Goal: Task Accomplishment & Management: Use online tool/utility

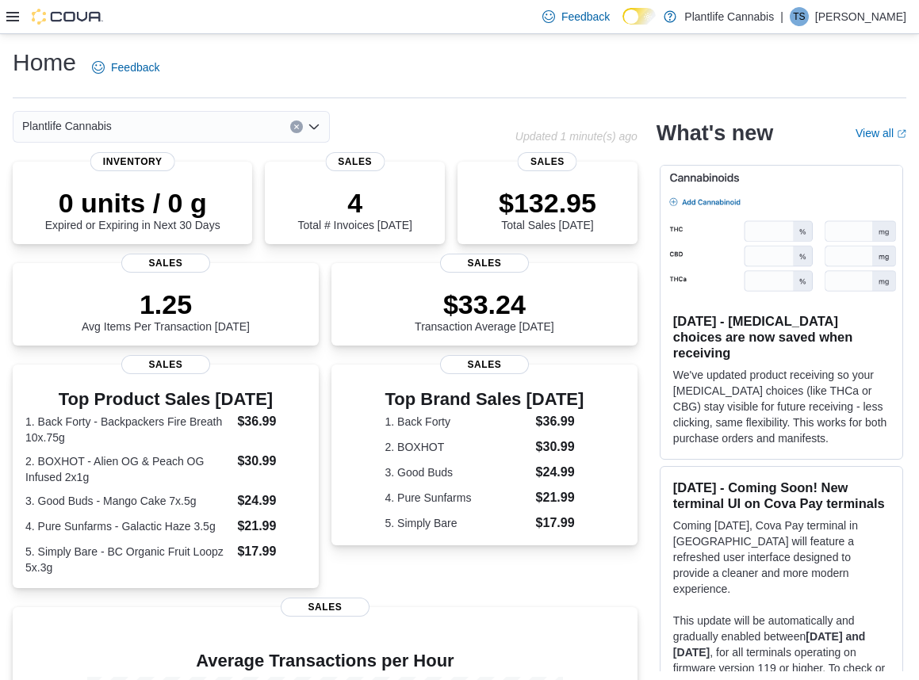
click at [15, 21] on icon at bounding box center [12, 16] width 13 height 13
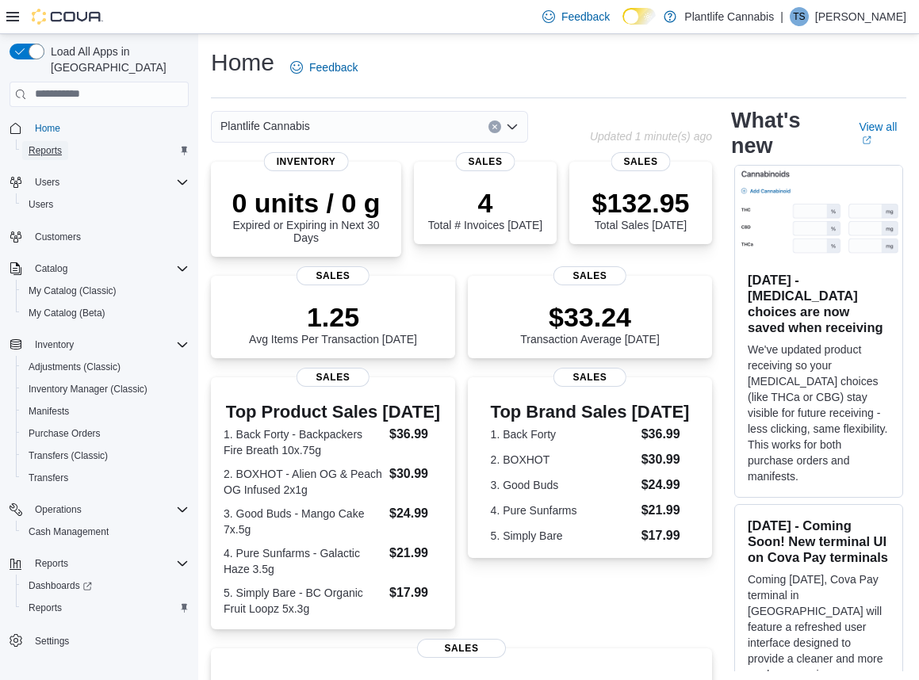
click at [56, 144] on span "Reports" at bounding box center [45, 150] width 33 height 13
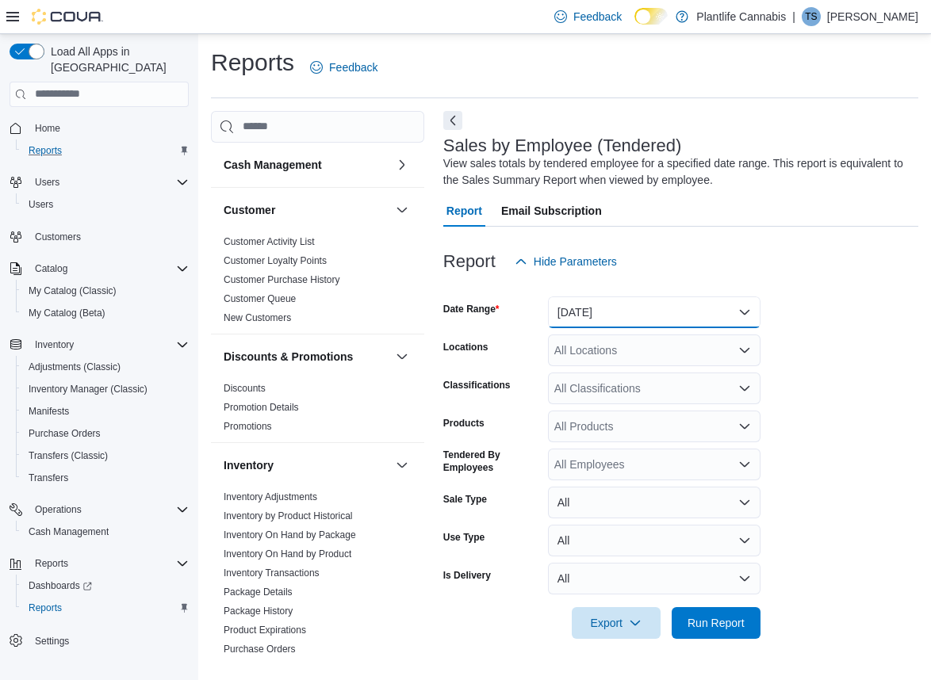
click at [560, 312] on button "[DATE]" at bounding box center [654, 313] width 212 height 32
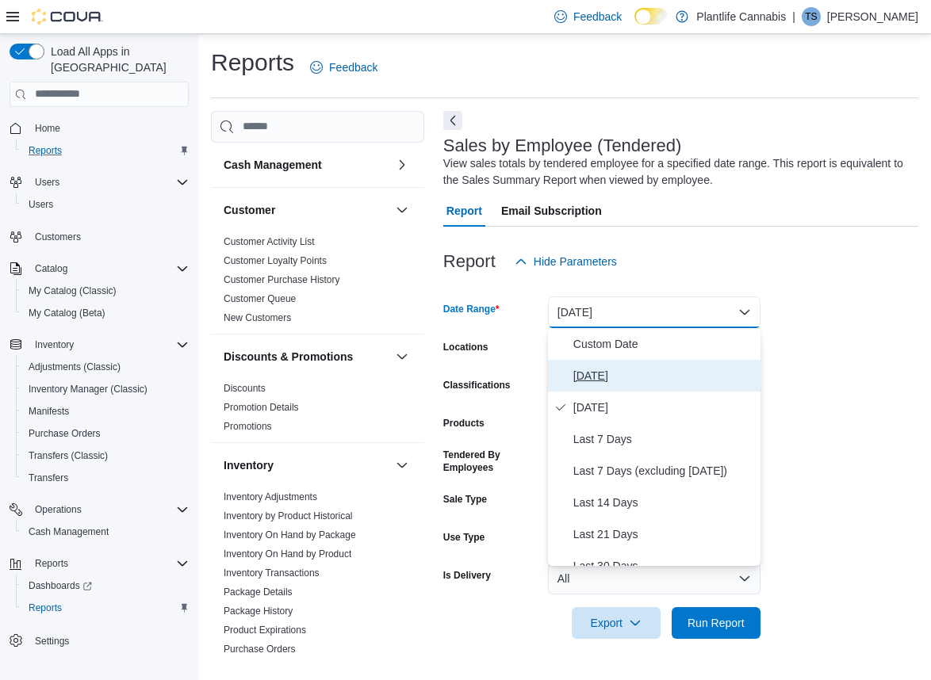
click at [575, 373] on span "[DATE]" at bounding box center [663, 375] width 181 height 19
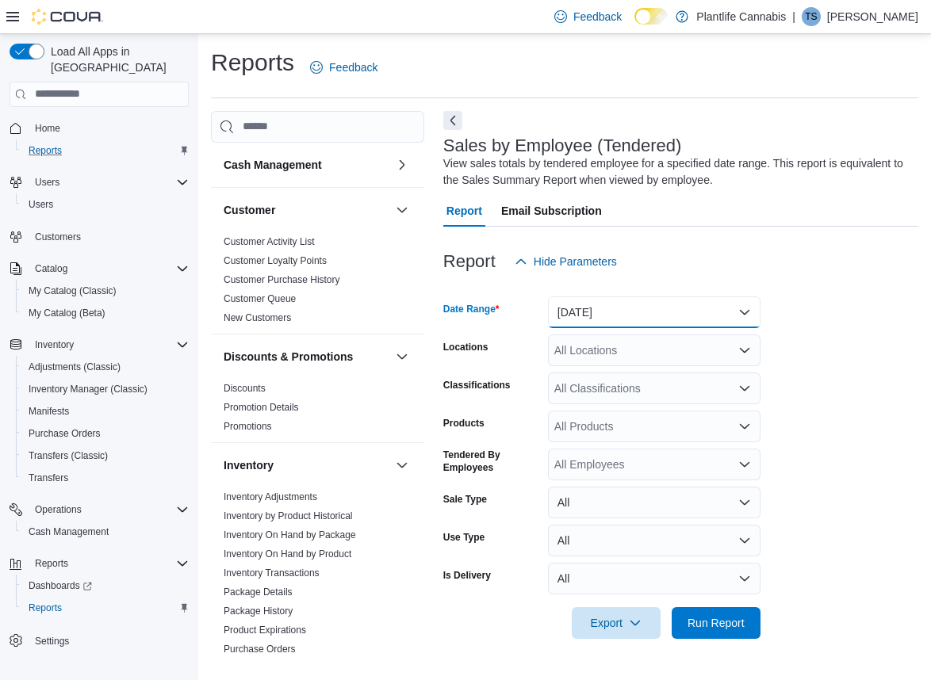
click at [599, 312] on button "[DATE]" at bounding box center [654, 313] width 212 height 32
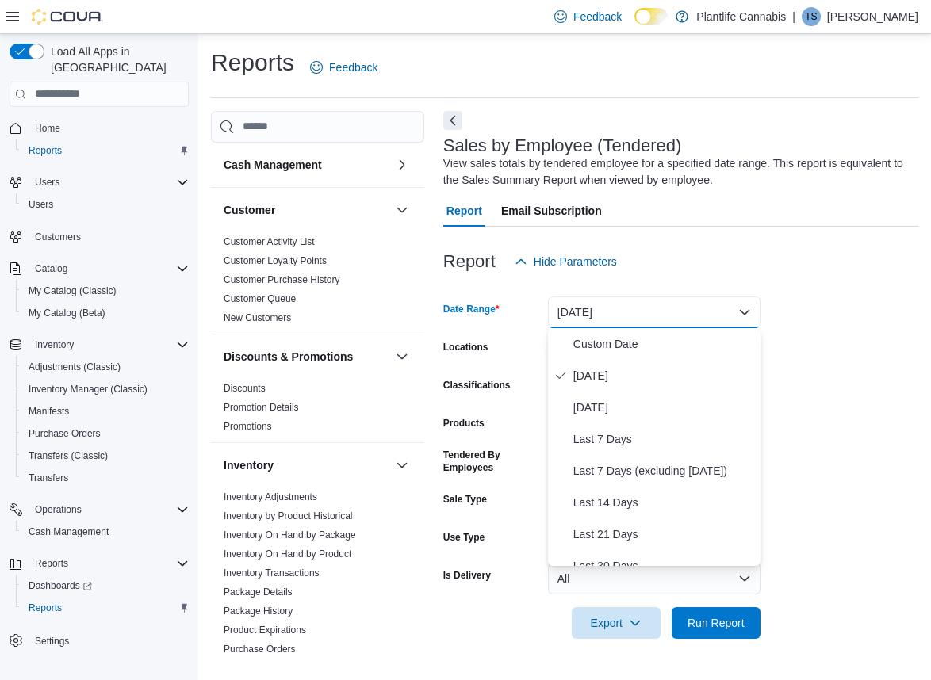
click at [809, 498] on form "Date Range [DATE] Locations All Locations Classifications All Classifications P…" at bounding box center [680, 459] width 475 height 362
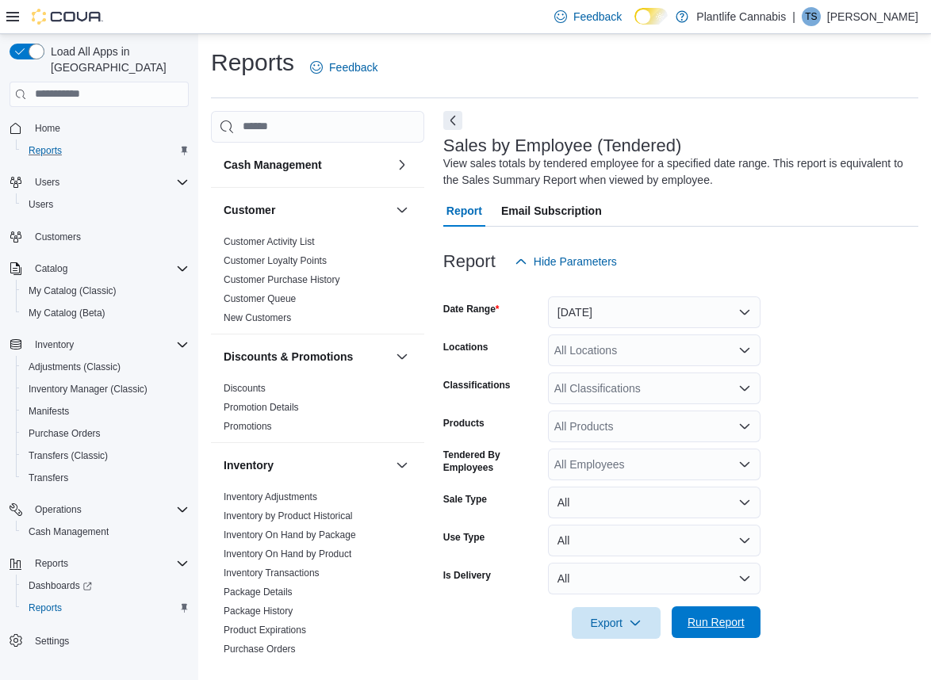
click at [756, 631] on button "Run Report" at bounding box center [716, 623] width 89 height 32
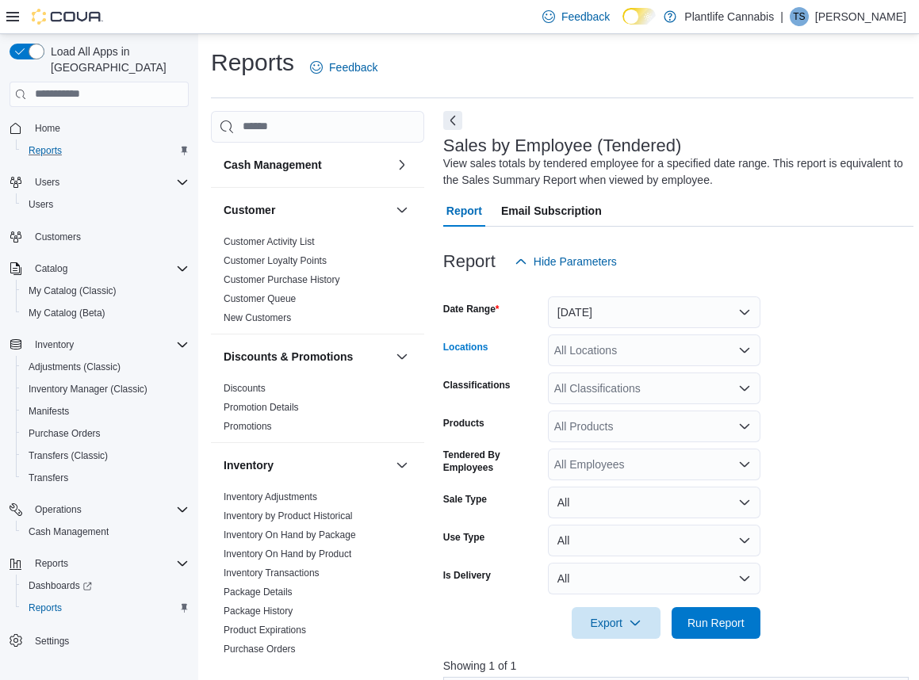
click at [694, 361] on div "All Locations" at bounding box center [654, 351] width 212 height 32
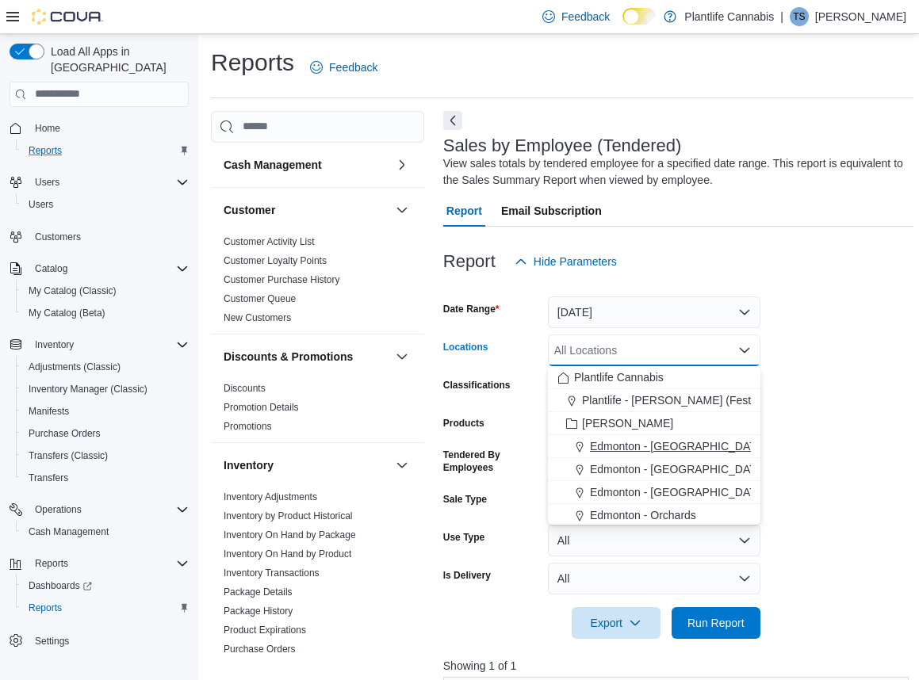
click at [693, 442] on span "Edmonton - [GEOGRAPHIC_DATA]" at bounding box center [678, 446] width 176 height 16
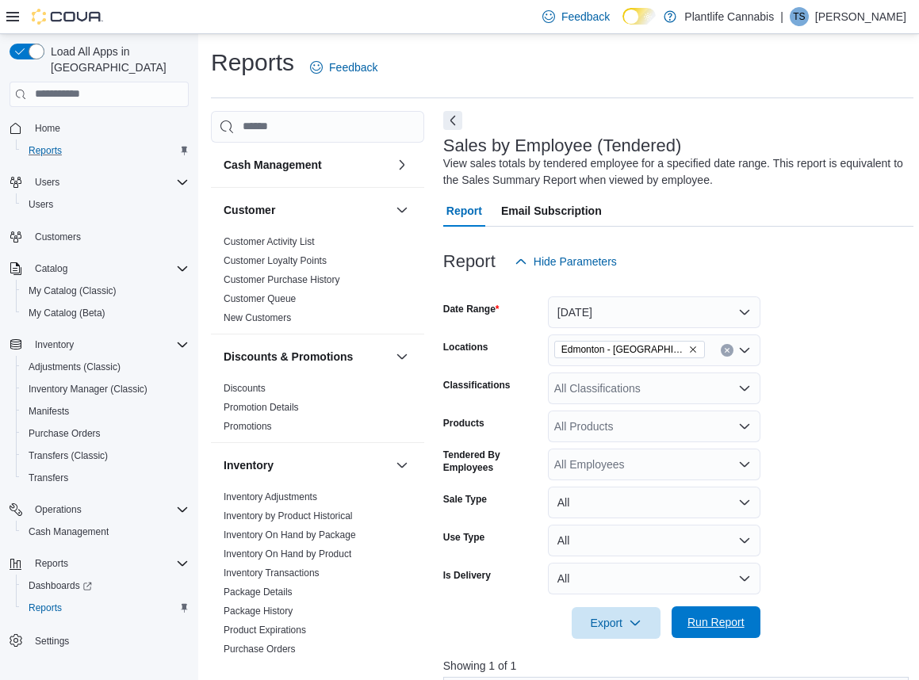
click at [718, 611] on span "Run Report" at bounding box center [716, 623] width 70 height 32
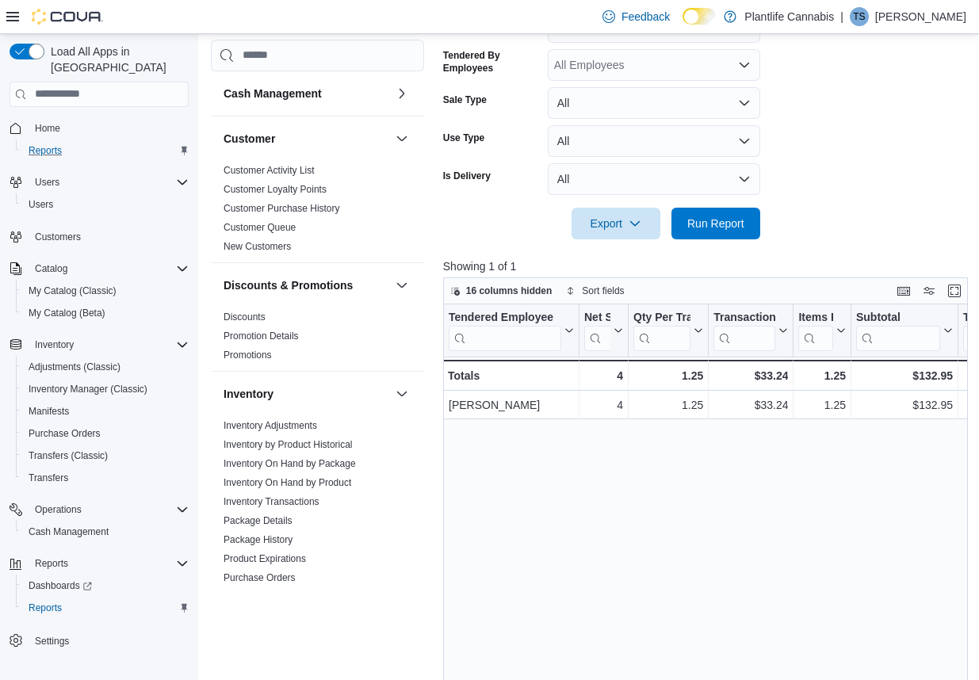
scroll to position [225, 0]
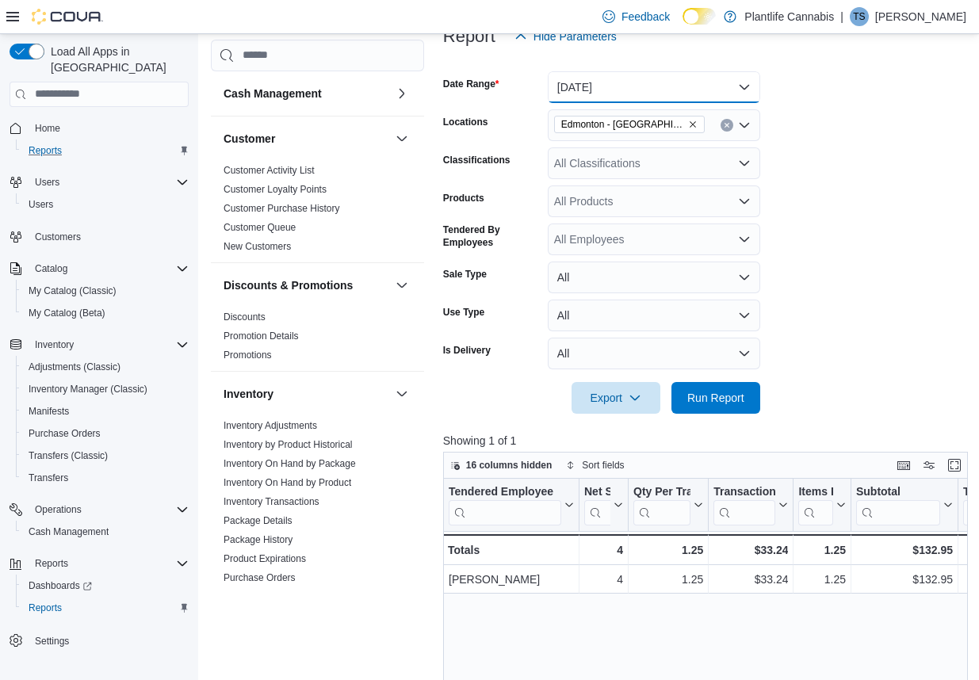
click at [649, 78] on button "[DATE]" at bounding box center [654, 87] width 212 height 32
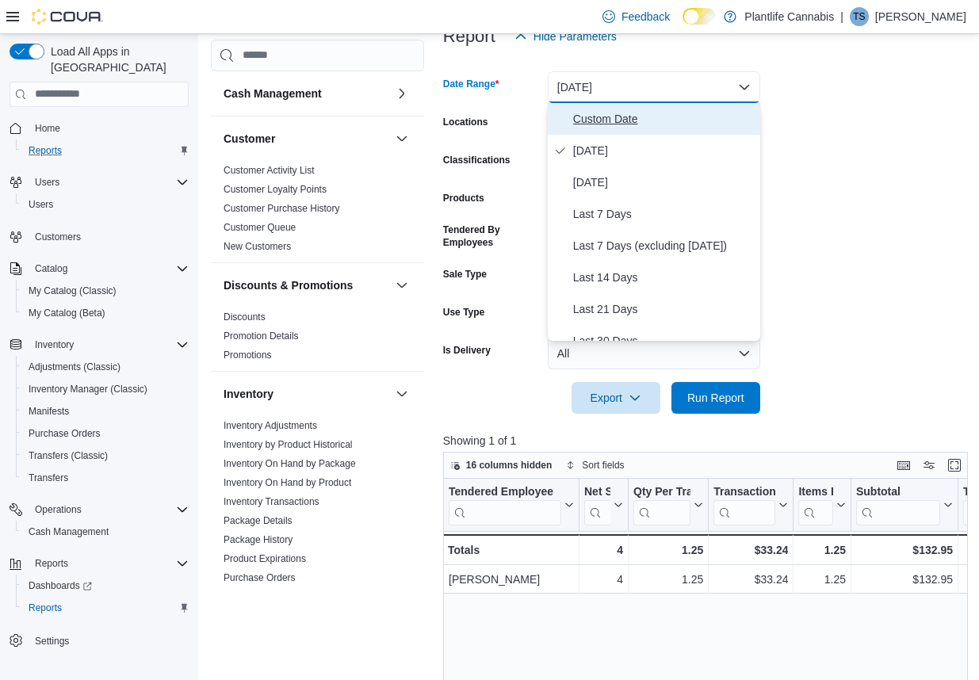
click at [611, 124] on span "Custom Date" at bounding box center [663, 118] width 181 height 19
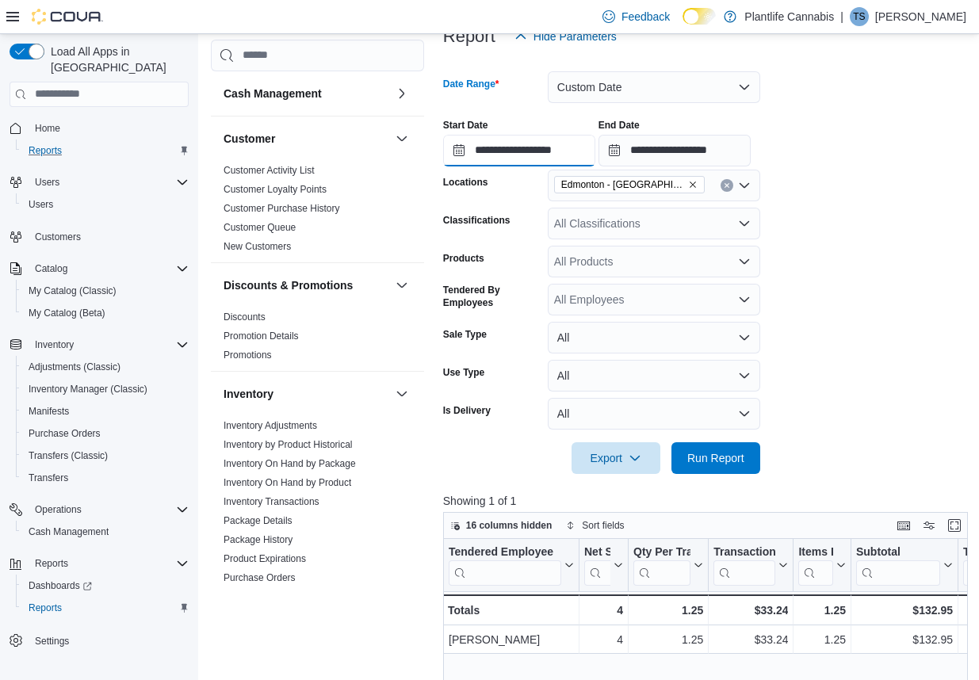
click at [462, 150] on input "**********" at bounding box center [519, 151] width 152 height 32
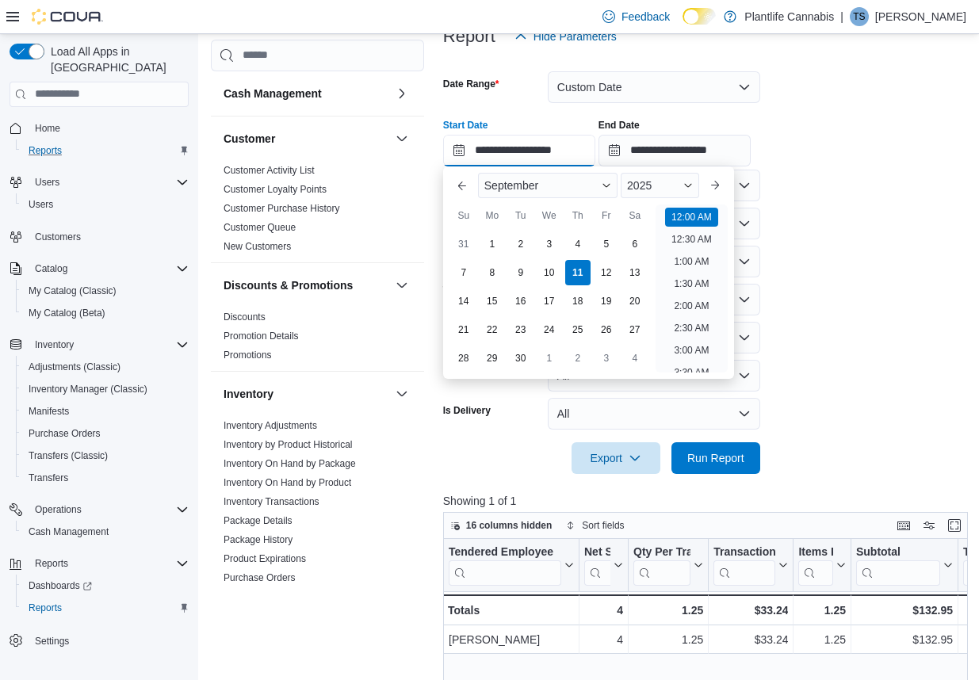
scroll to position [49, 0]
click at [519, 239] on div "2" at bounding box center [521, 244] width 28 height 28
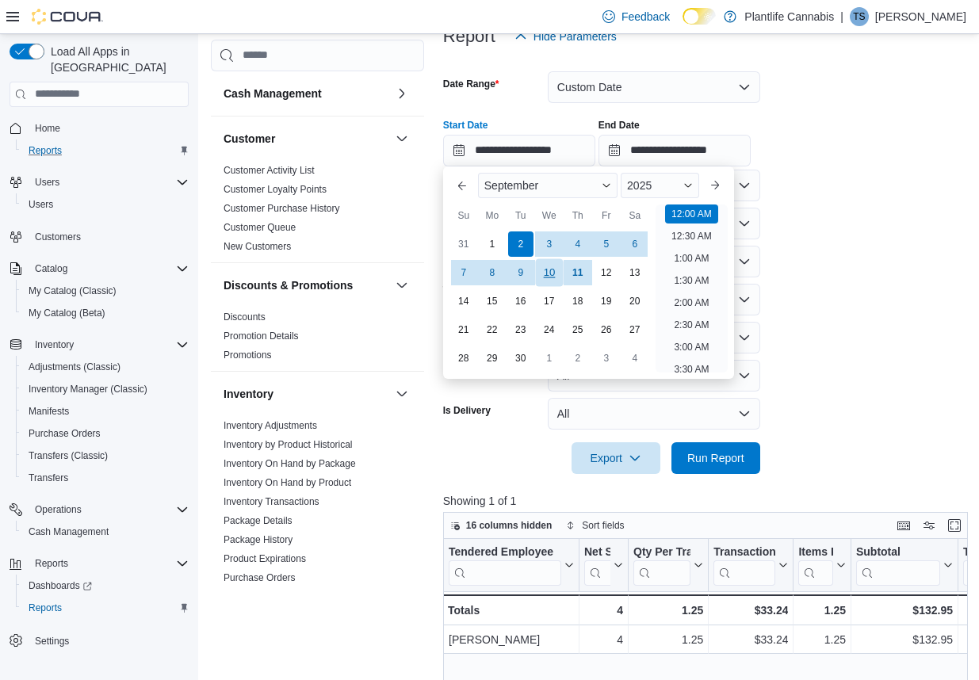
click at [553, 270] on div "10" at bounding box center [549, 272] width 28 height 28
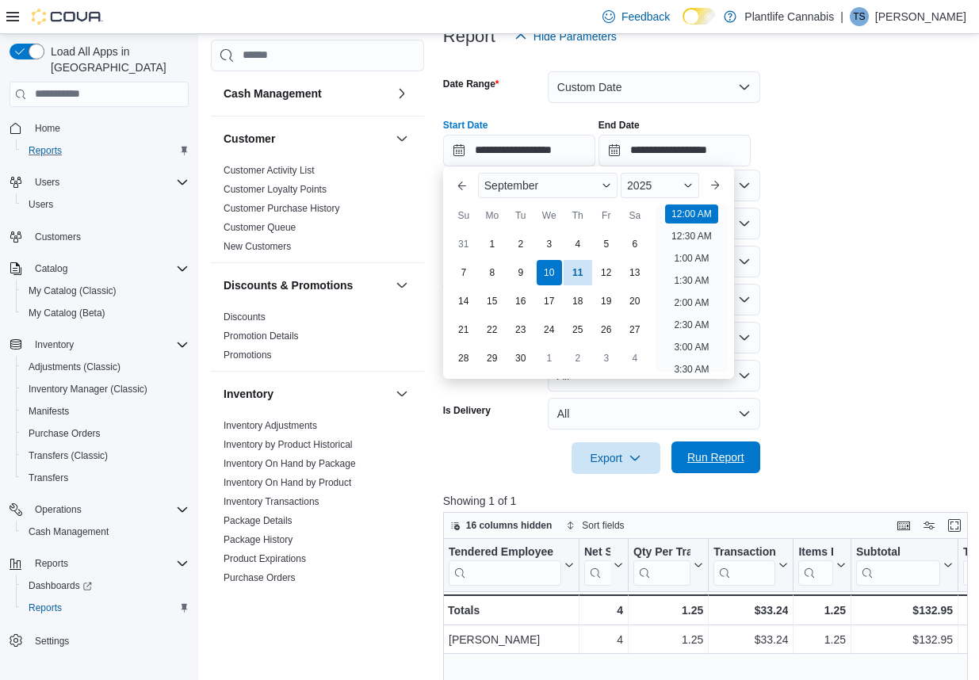
click at [748, 457] on span "Run Report" at bounding box center [716, 458] width 70 height 32
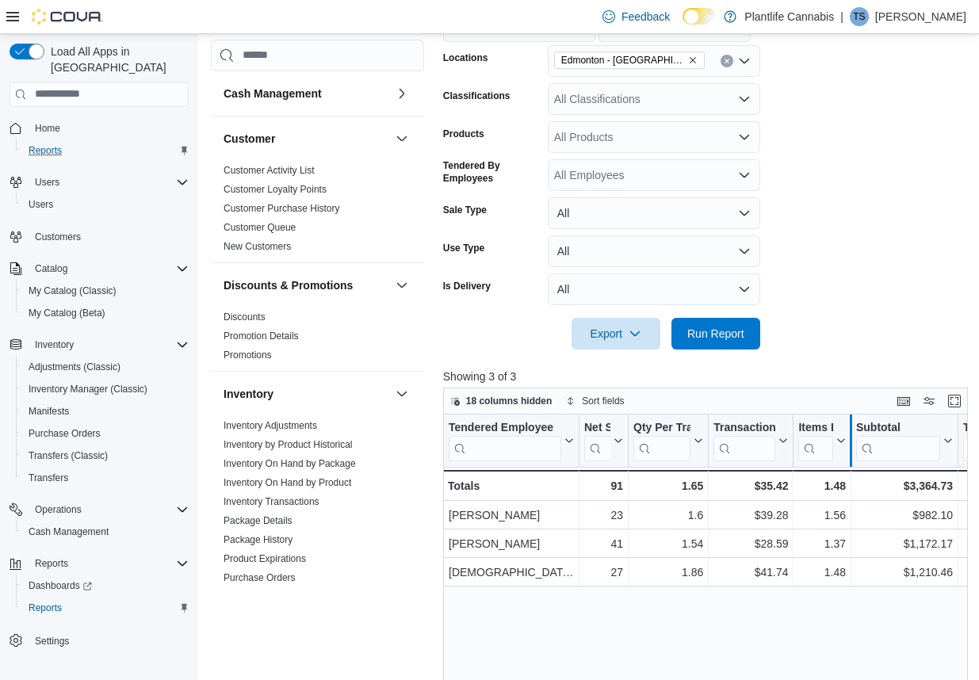
scroll to position [232, 0]
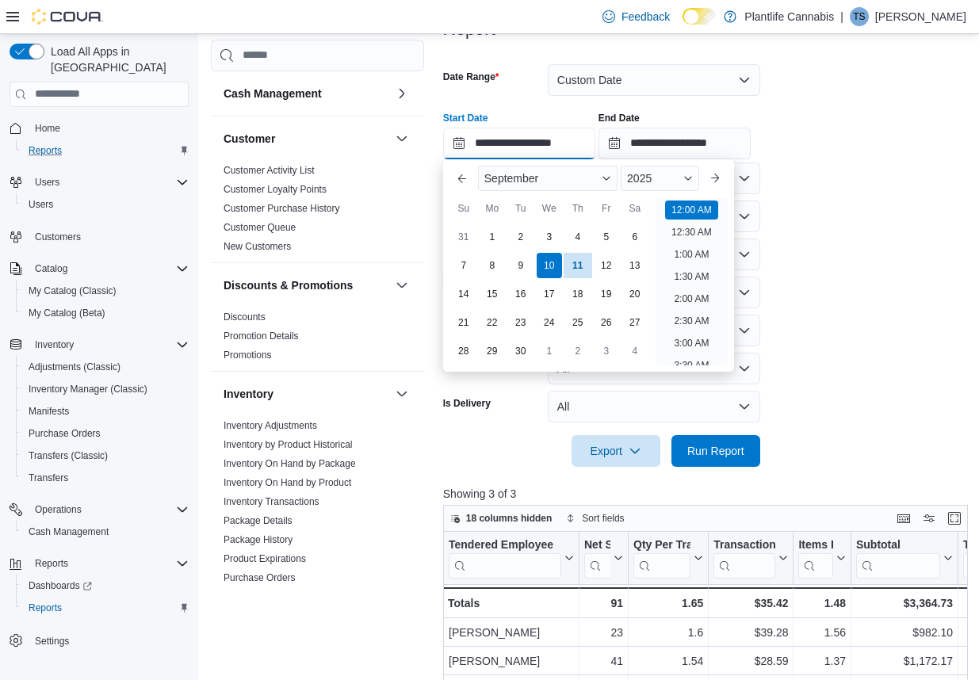
click at [461, 141] on input "**********" at bounding box center [519, 144] width 152 height 32
click at [519, 242] on div "2" at bounding box center [521, 237] width 28 height 28
type input "**********"
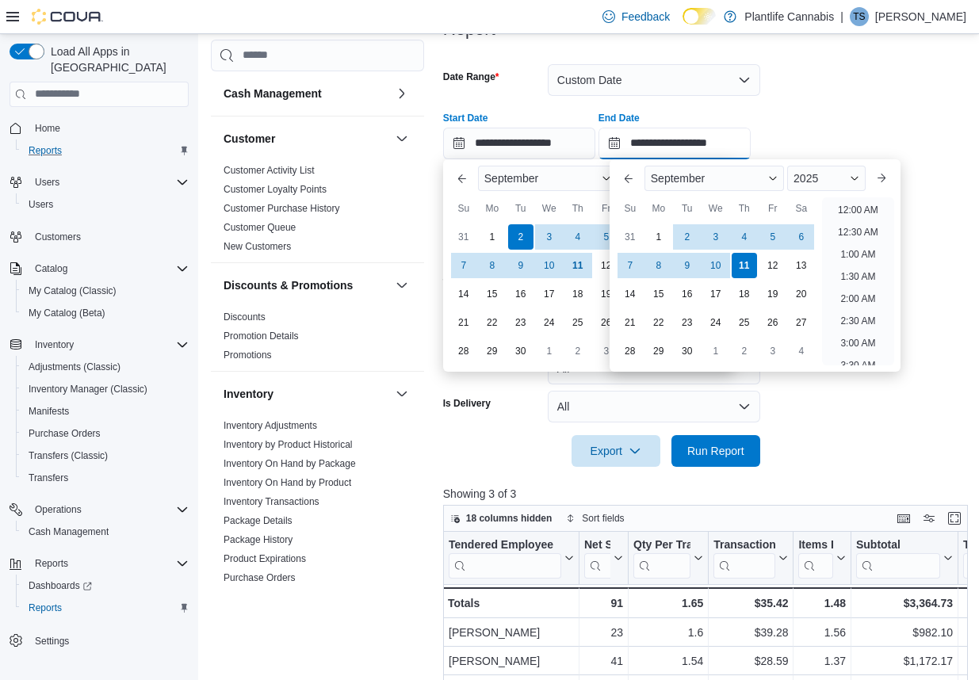
click at [626, 146] on input "**********" at bounding box center [675, 144] width 152 height 32
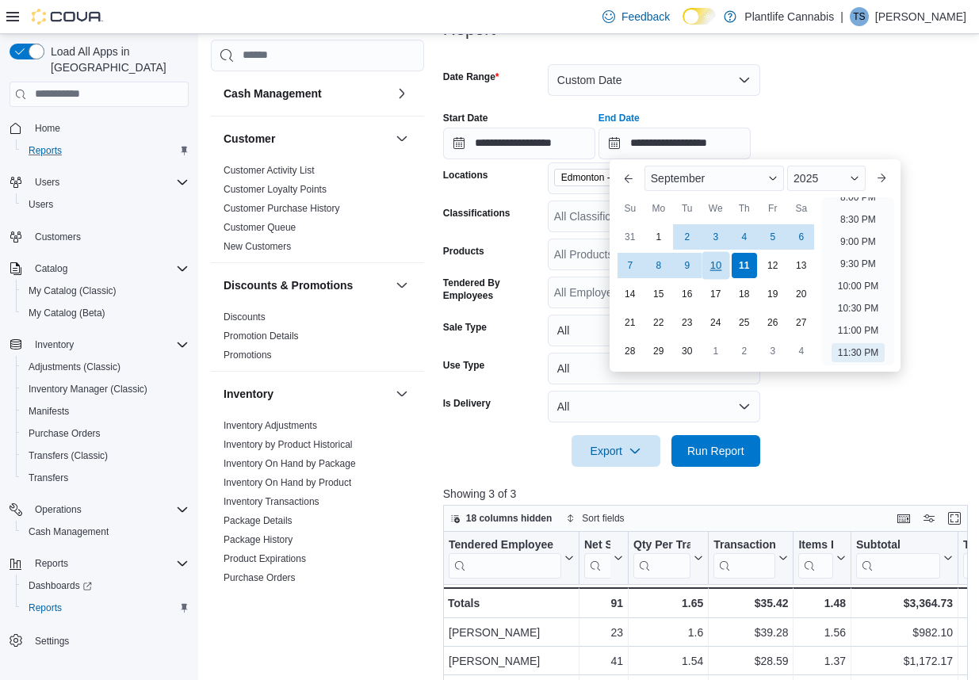
click at [717, 262] on div "10" at bounding box center [716, 265] width 28 height 28
type input "**********"
click at [722, 450] on span "Run Report" at bounding box center [715, 450] width 57 height 16
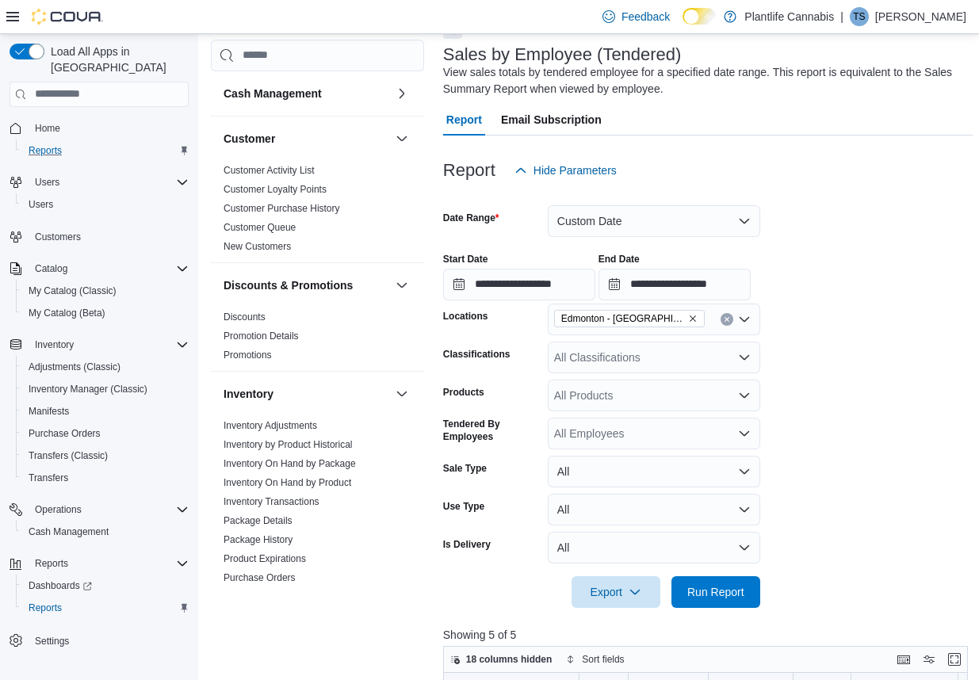
scroll to position [110, 0]
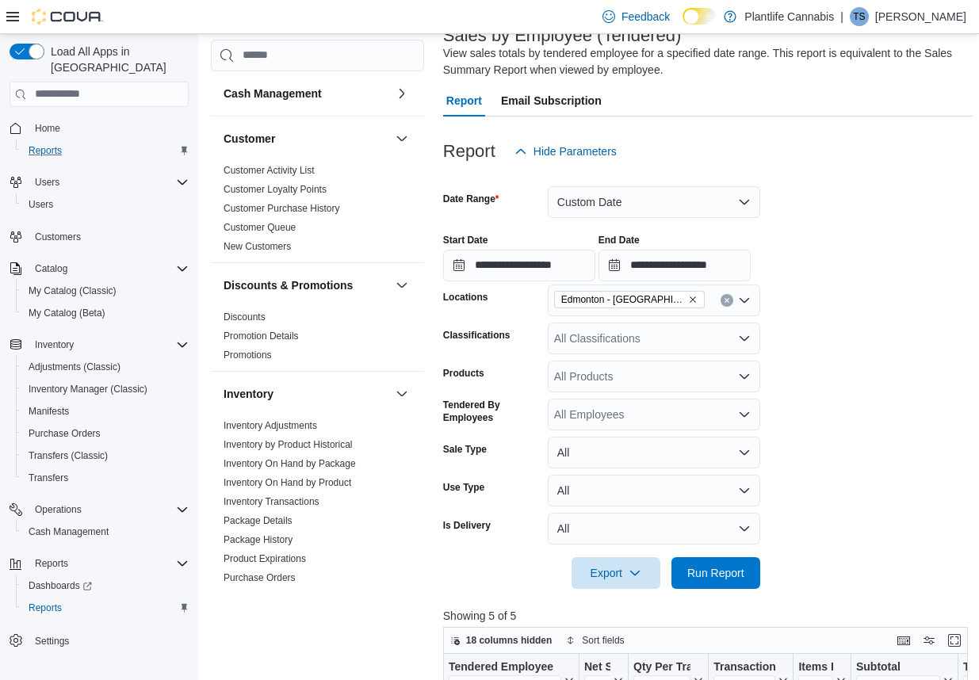
click at [649, 344] on div "All Classifications" at bounding box center [654, 339] width 212 height 32
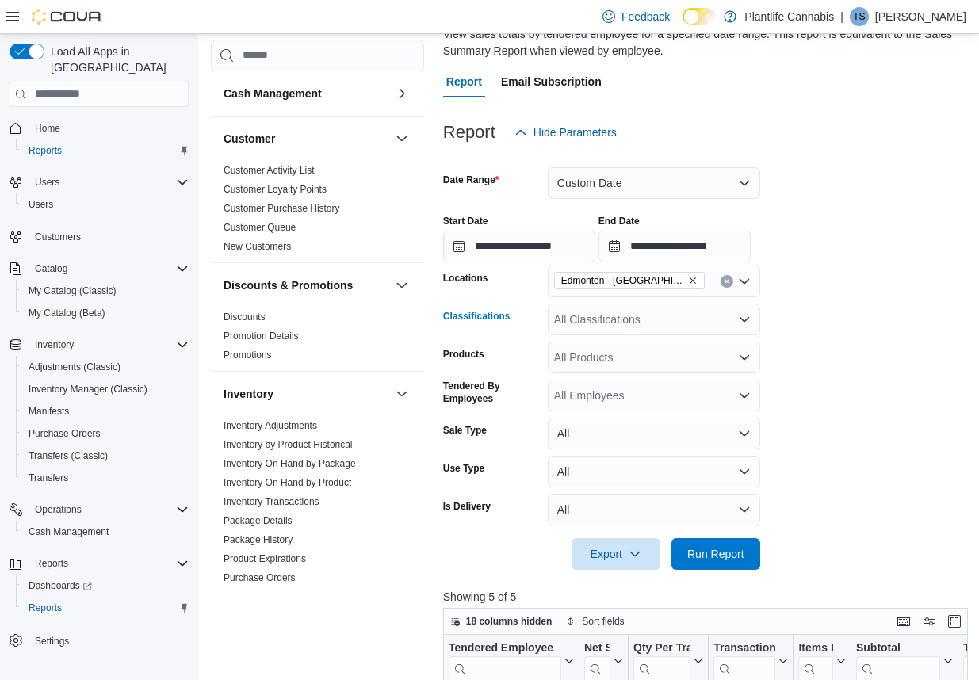
scroll to position [132, 0]
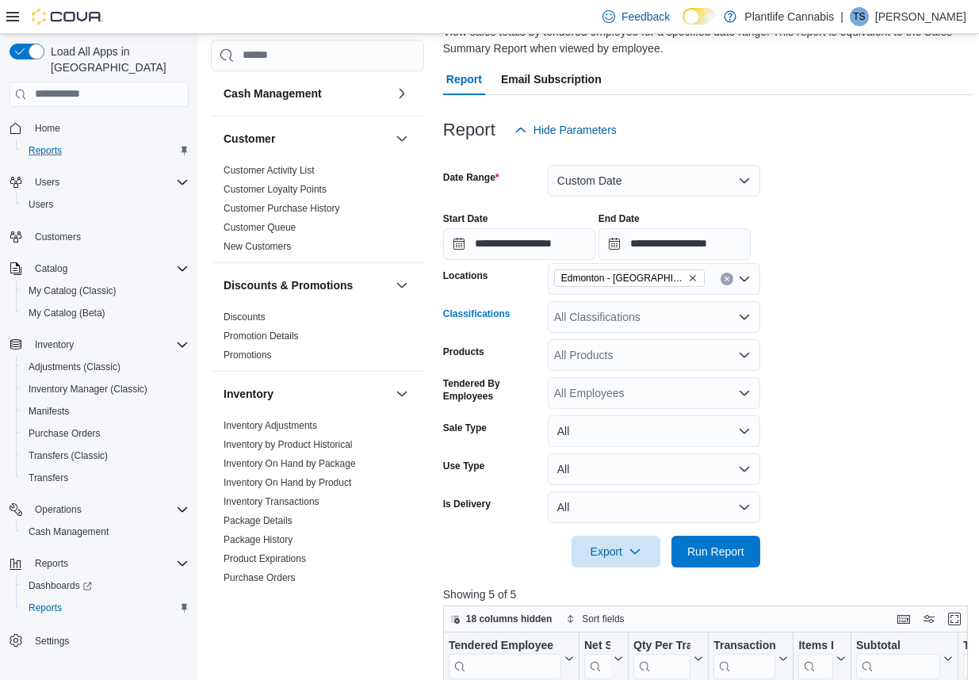
click at [648, 320] on div "All Classifications" at bounding box center [654, 317] width 212 height 32
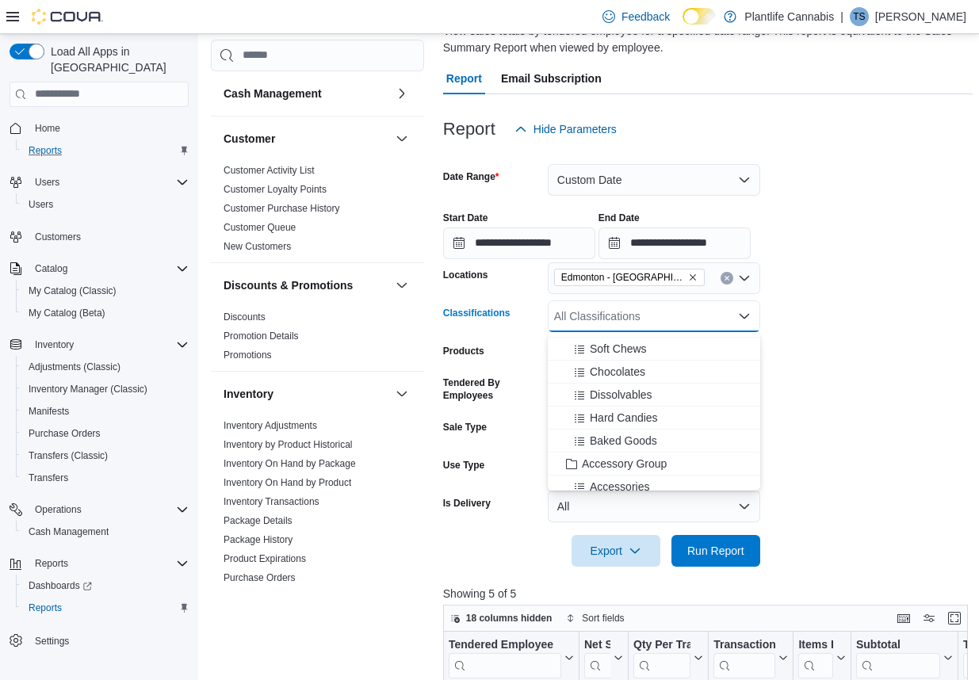
scroll to position [186, 0]
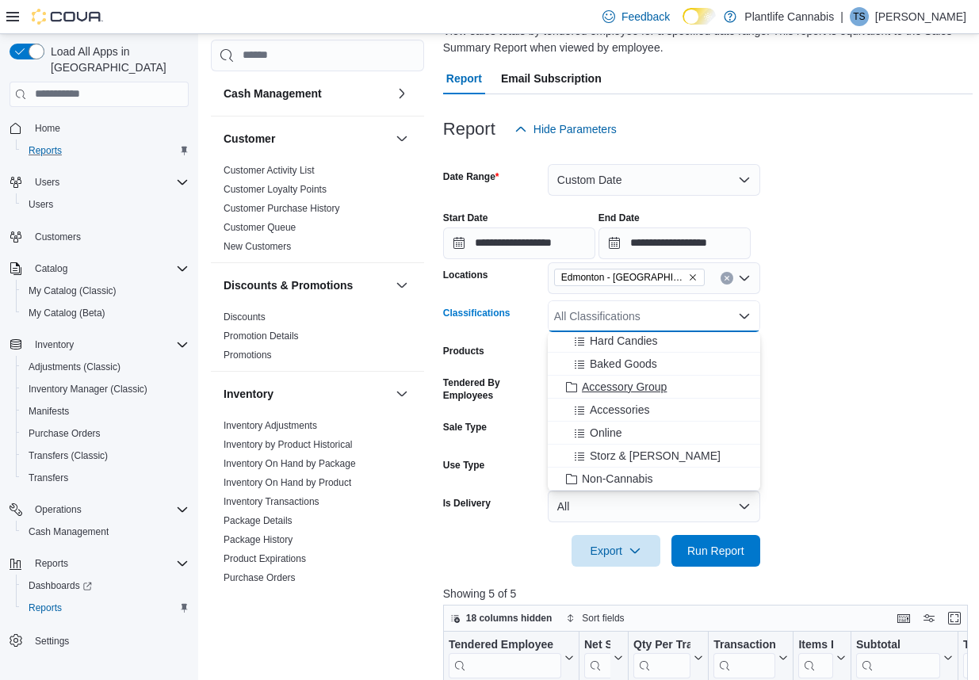
click at [655, 388] on span "Accessory Group" at bounding box center [624, 387] width 85 height 16
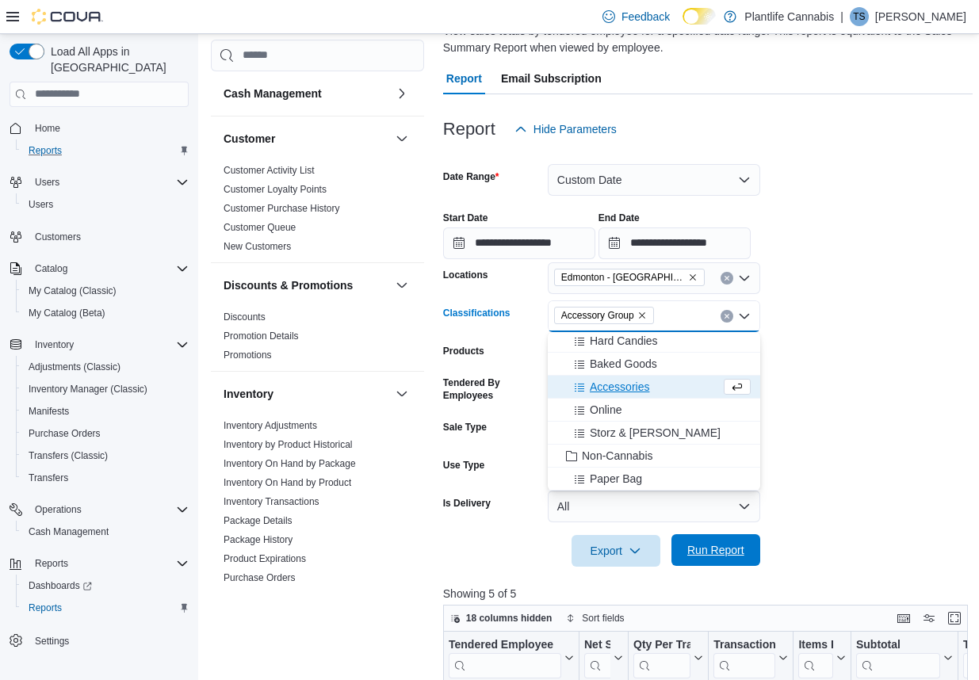
click at [734, 555] on span "Run Report" at bounding box center [715, 550] width 57 height 16
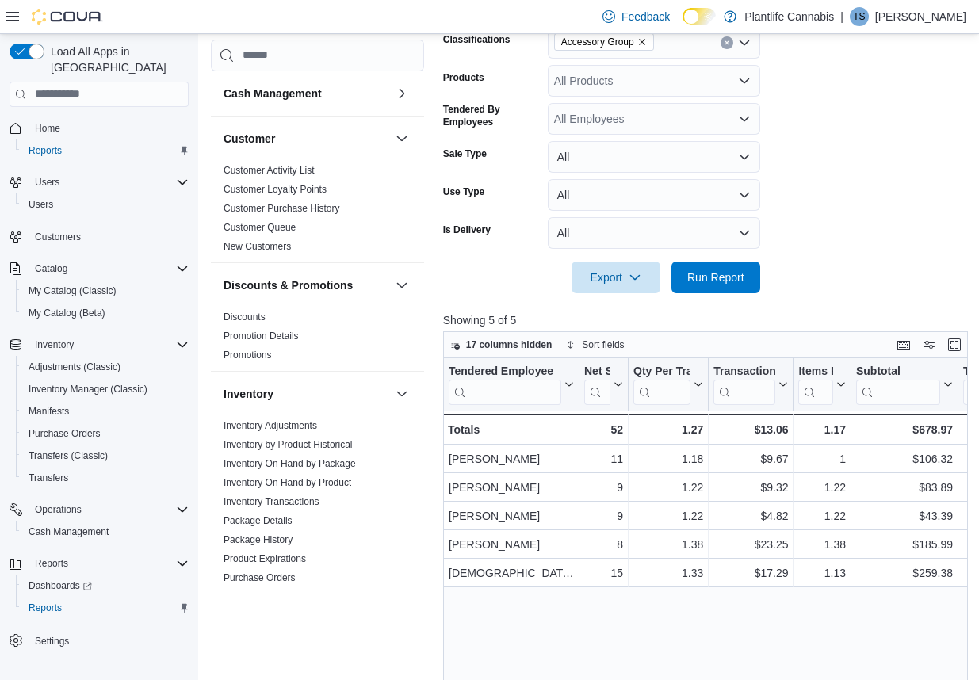
scroll to position [107, 0]
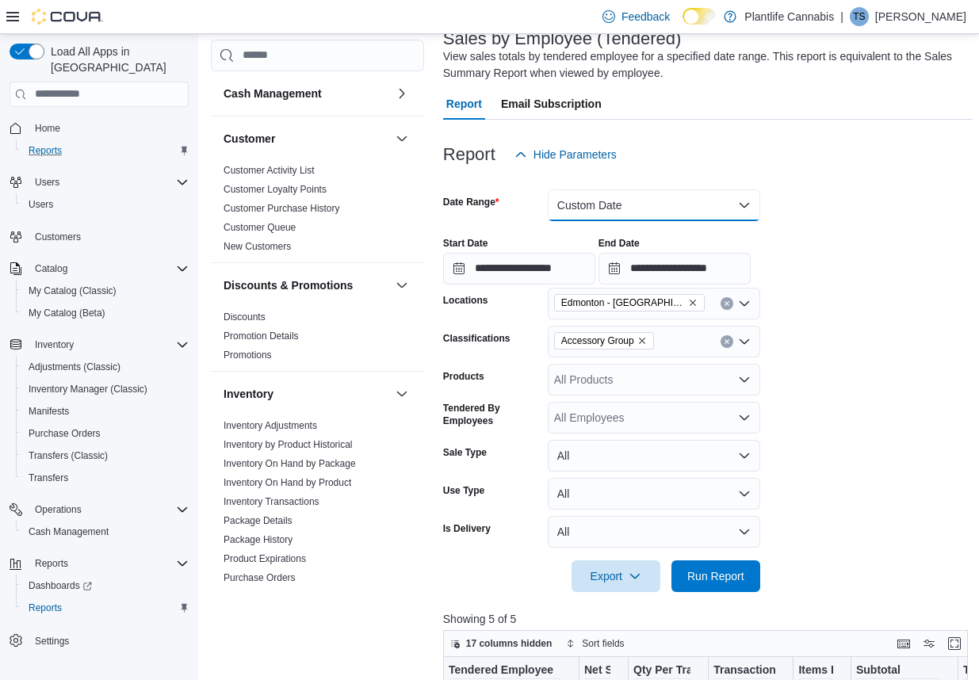
click at [637, 202] on button "Custom Date" at bounding box center [654, 205] width 212 height 32
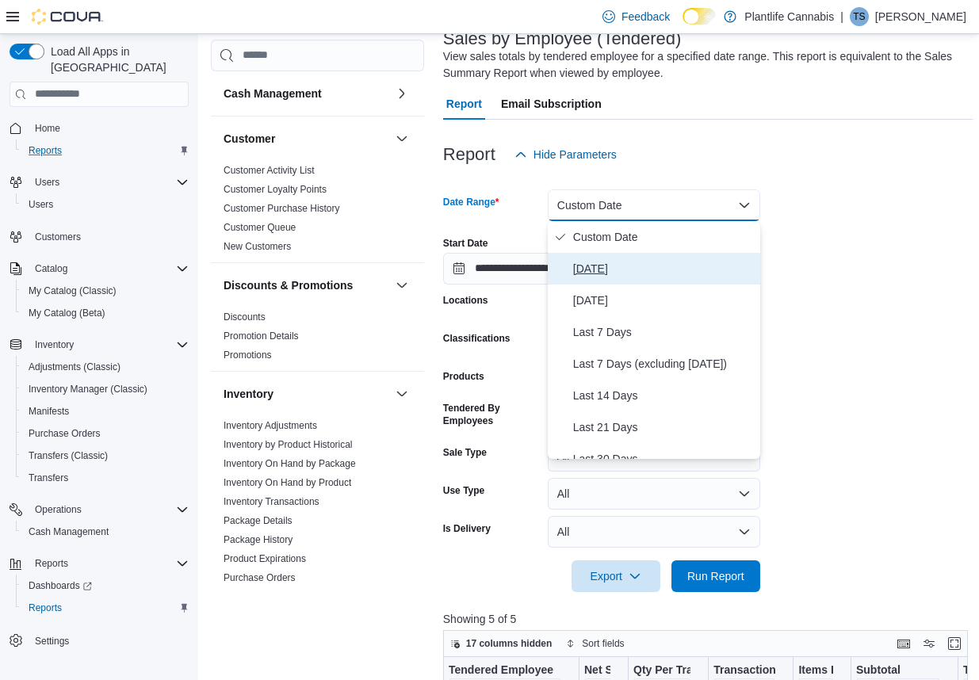
click at [611, 264] on span "[DATE]" at bounding box center [663, 268] width 181 height 19
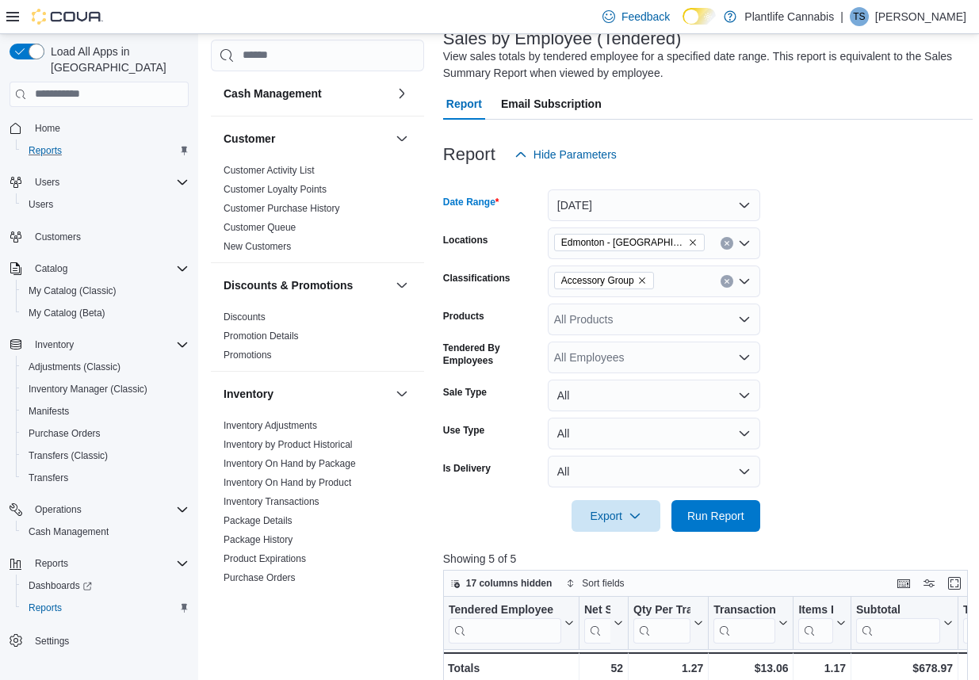
click at [645, 279] on icon "Remove Accessory Group from selection in this group" at bounding box center [642, 281] width 6 height 6
click at [708, 525] on span "Run Report" at bounding box center [716, 516] width 70 height 32
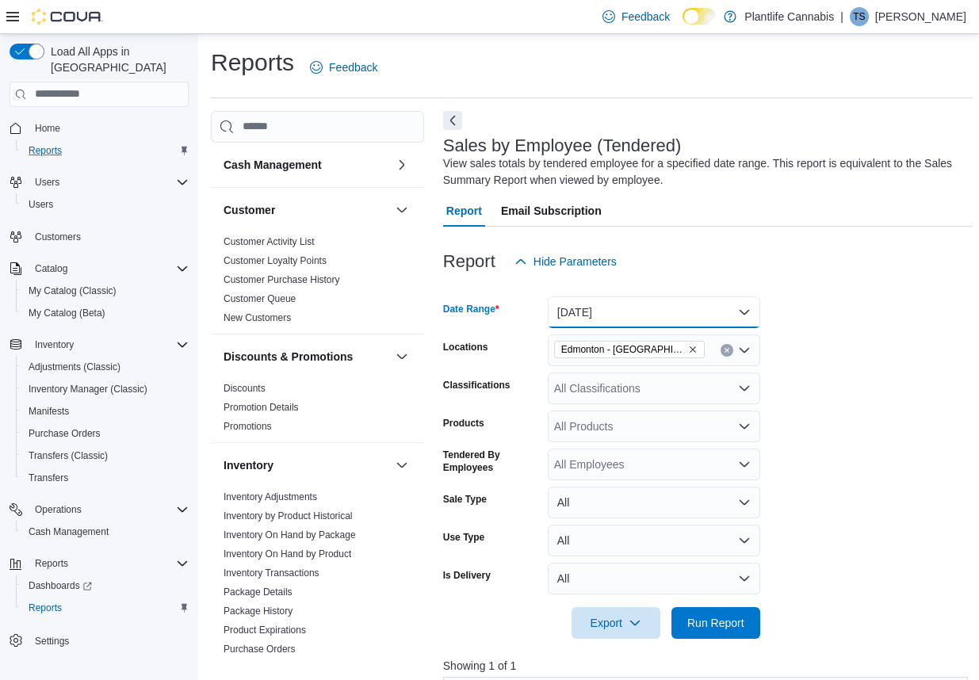
click at [573, 316] on button "[DATE]" at bounding box center [654, 313] width 212 height 32
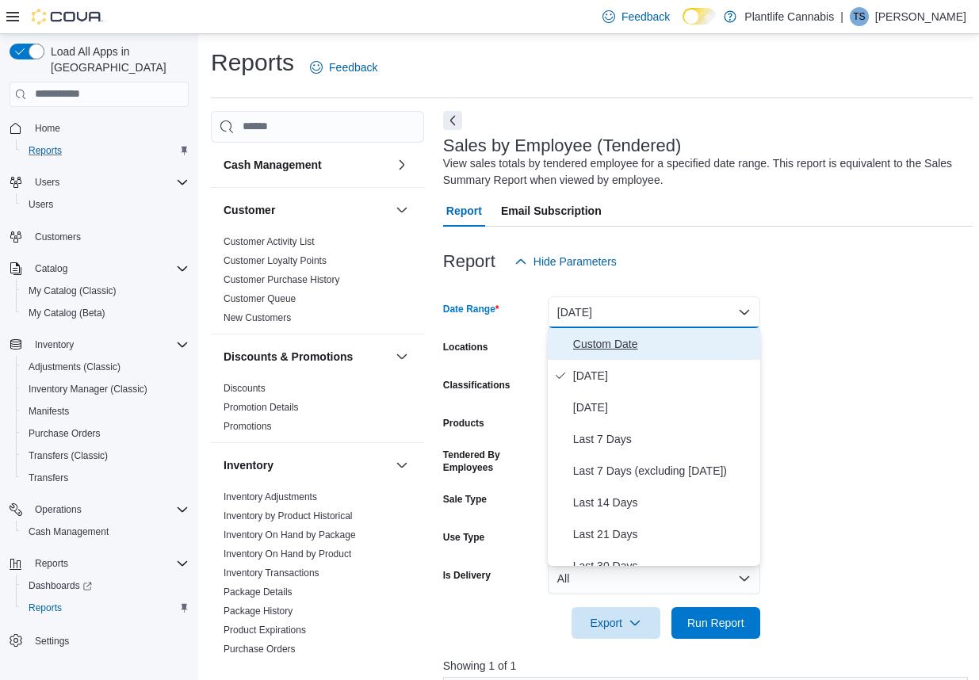
click at [583, 347] on span "Custom Date" at bounding box center [663, 344] width 181 height 19
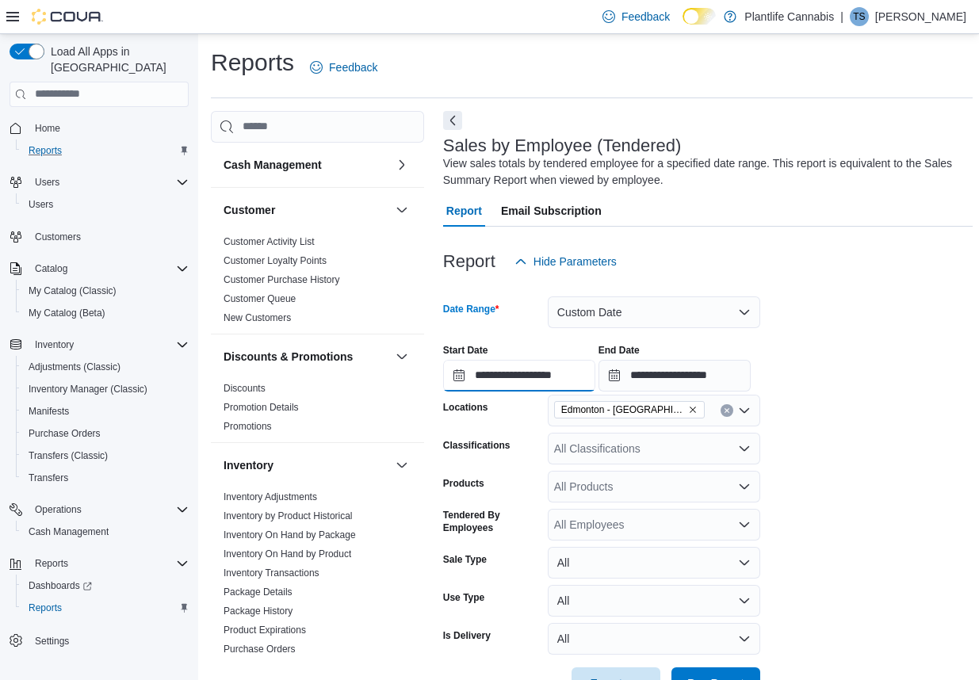
click at [465, 377] on input "**********" at bounding box center [519, 376] width 152 height 32
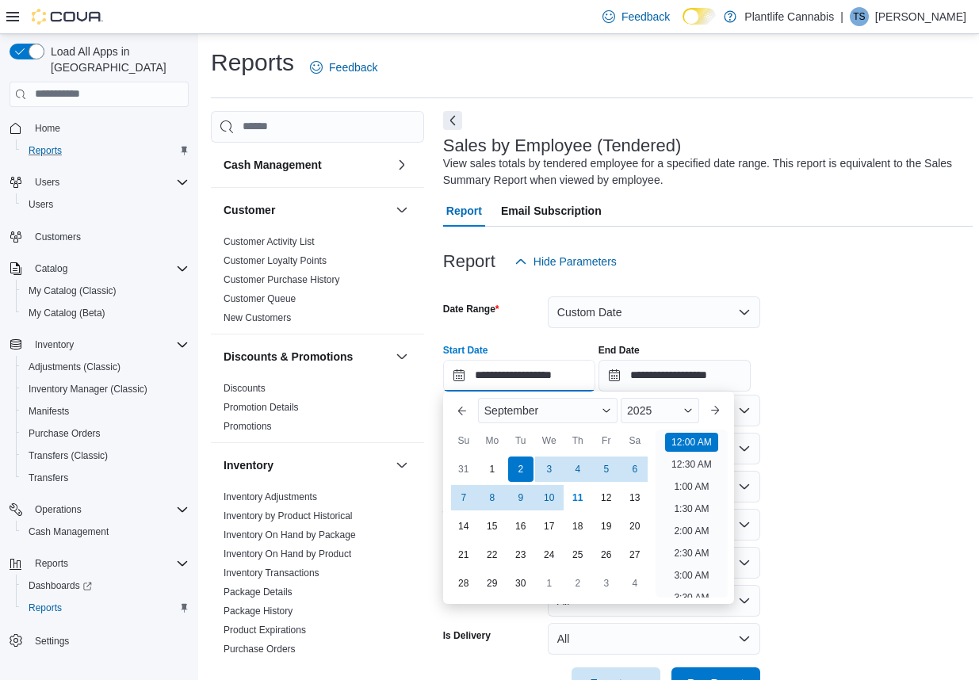
scroll to position [49, 0]
click at [517, 498] on div "9" at bounding box center [521, 498] width 28 height 28
type input "**********"
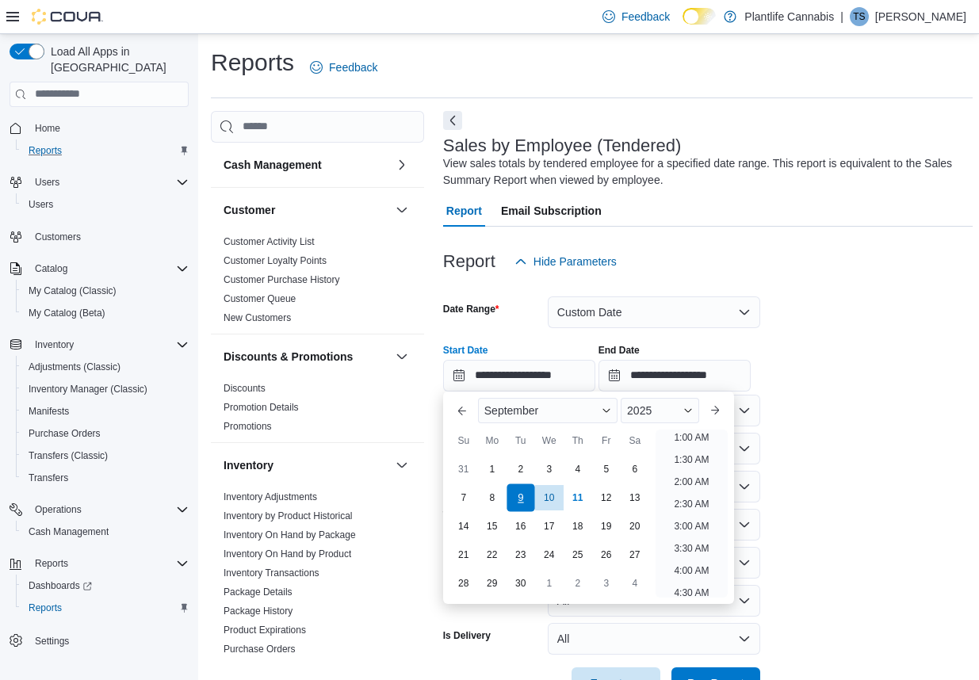
scroll to position [3, 0]
click at [626, 376] on input "**********" at bounding box center [675, 376] width 152 height 32
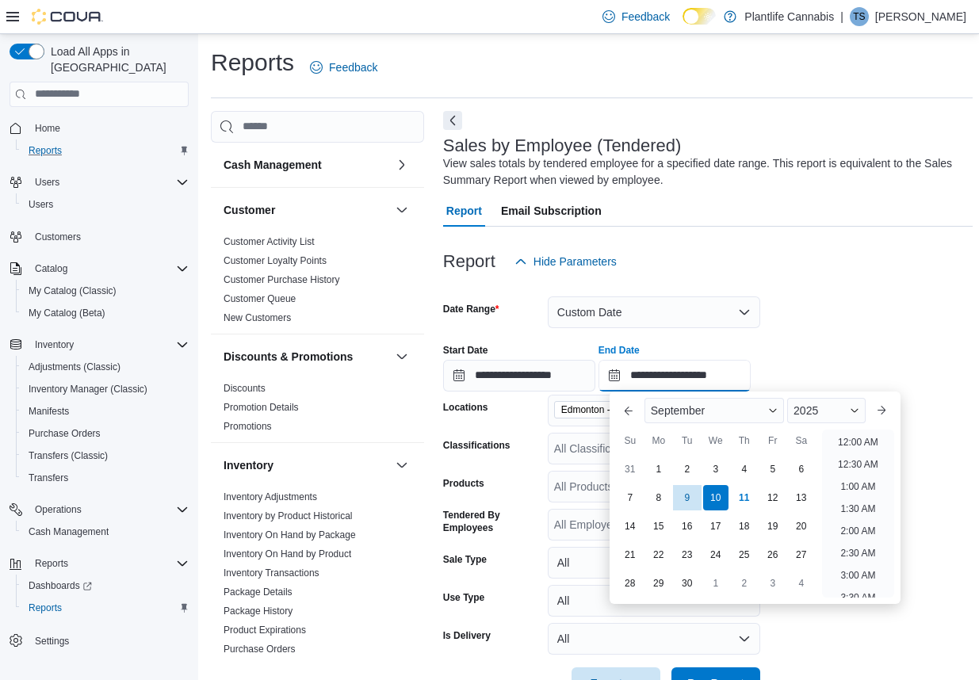
scroll to position [901, 0]
drag, startPoint x: 720, startPoint y: 503, endPoint x: 729, endPoint y: 524, distance: 23.4
click at [720, 503] on div "10" at bounding box center [715, 497] width 25 height 25
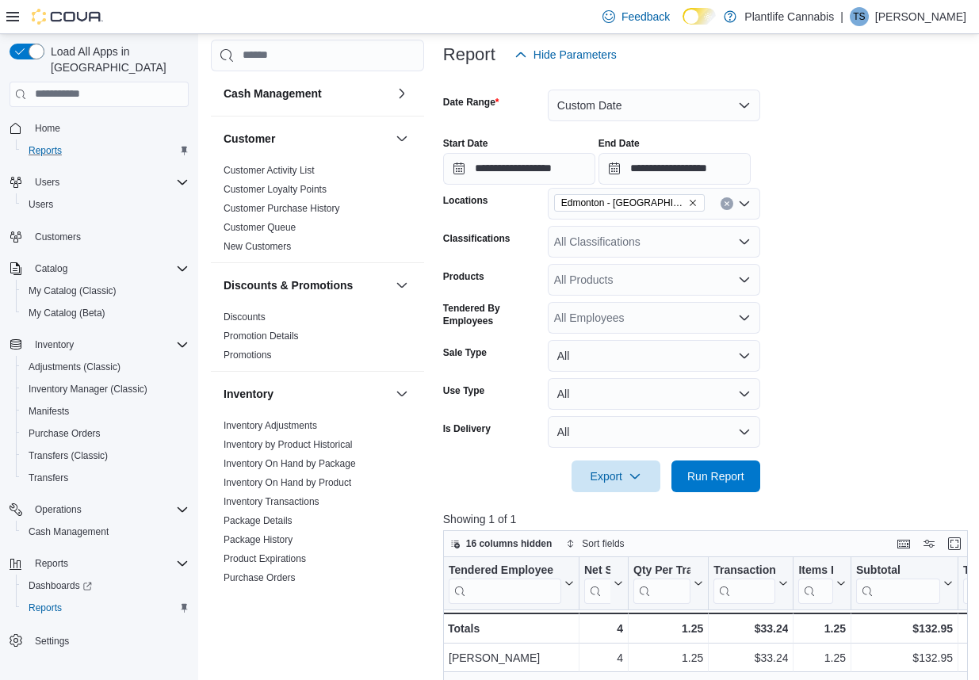
scroll to position [120, 0]
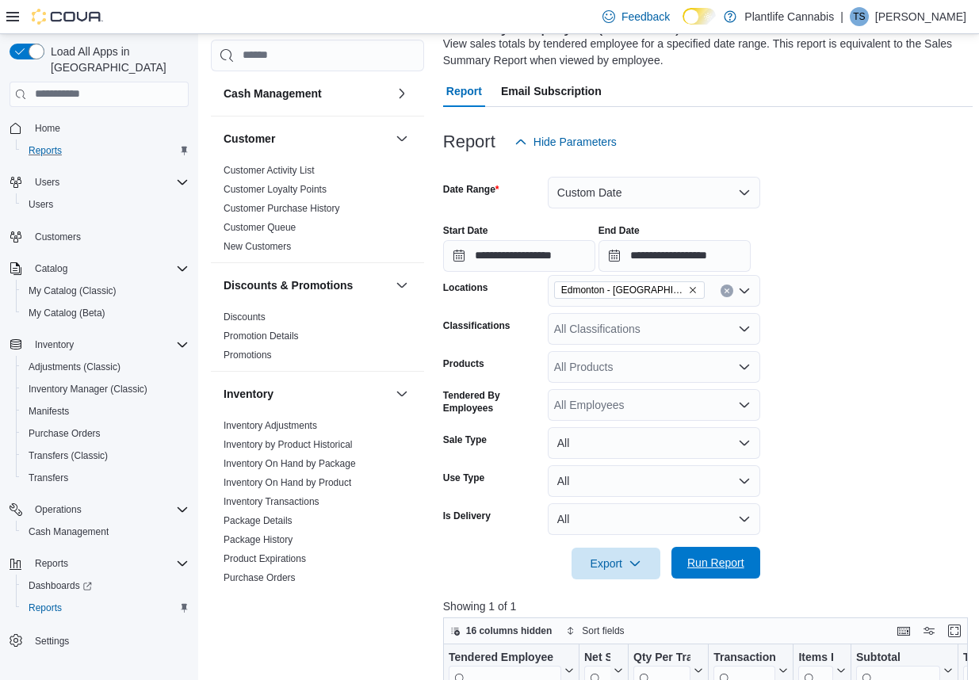
click at [714, 561] on span "Run Report" at bounding box center [715, 563] width 57 height 16
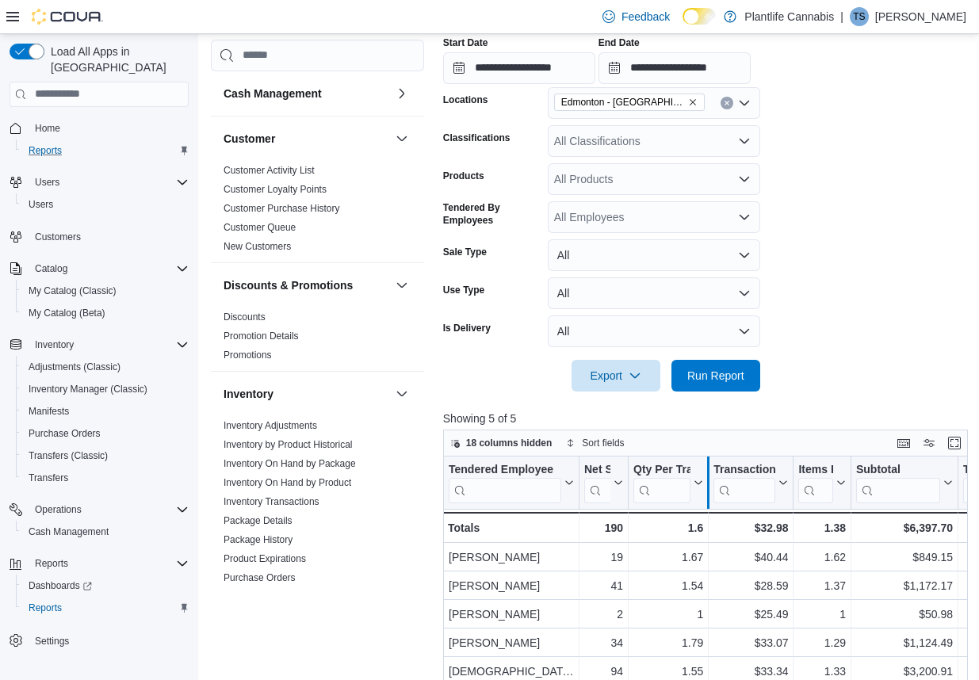
scroll to position [152, 0]
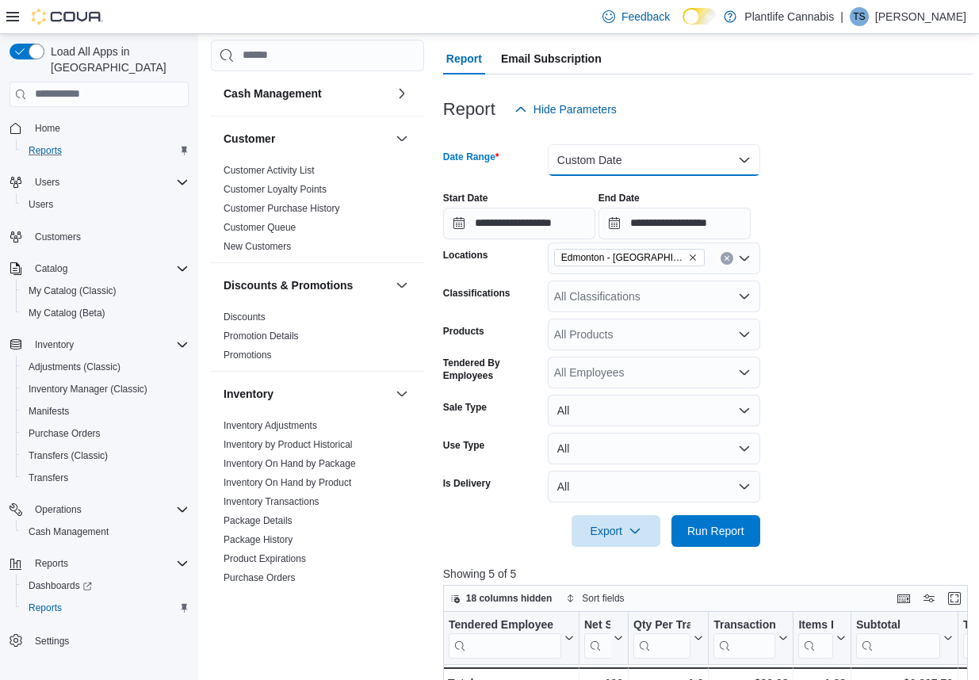
click at [672, 158] on button "Custom Date" at bounding box center [654, 160] width 212 height 32
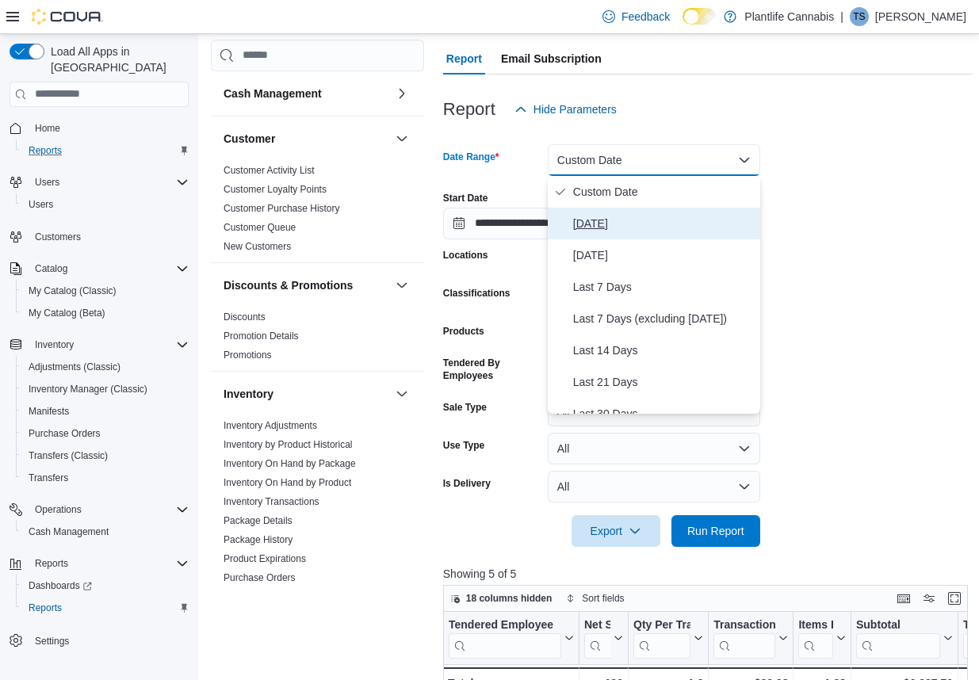
click at [627, 231] on span "[DATE]" at bounding box center [663, 223] width 181 height 19
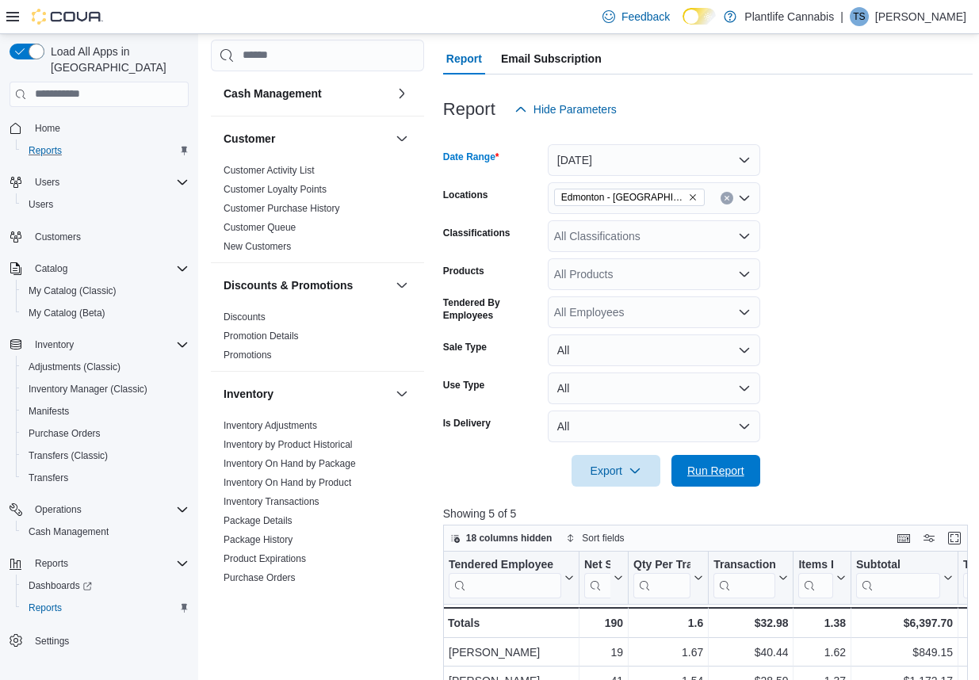
click at [738, 472] on span "Run Report" at bounding box center [715, 471] width 57 height 16
click at [349, 484] on link "Inventory On Hand by Product" at bounding box center [288, 482] width 128 height 11
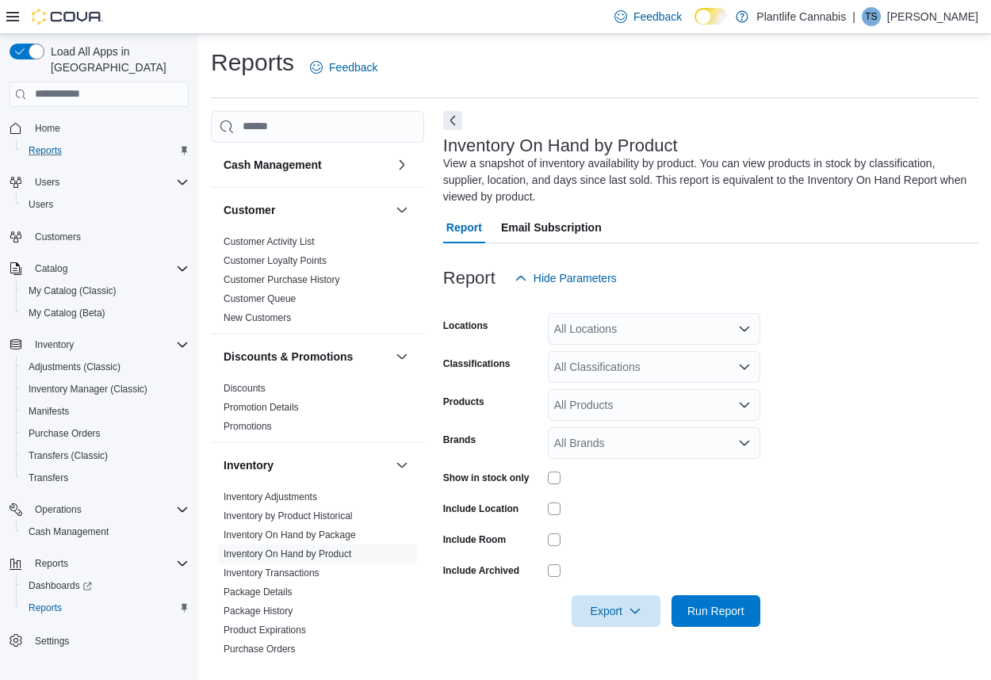
click at [599, 342] on div "All Locations" at bounding box center [654, 329] width 212 height 32
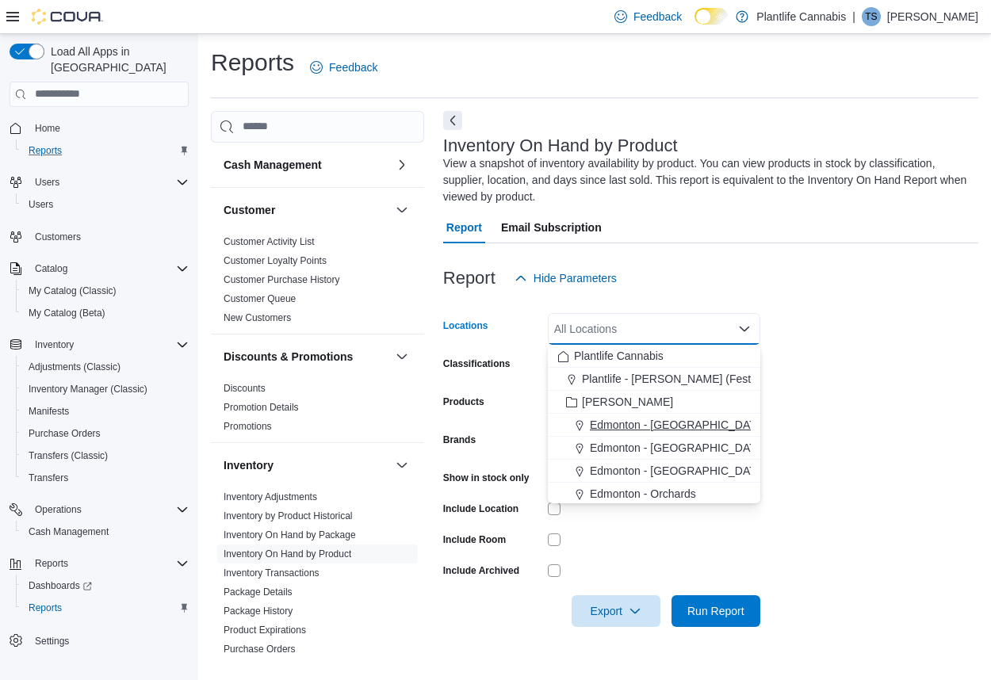
click at [648, 425] on span "Edmonton - [GEOGRAPHIC_DATA]" at bounding box center [678, 425] width 176 height 16
click at [794, 307] on div at bounding box center [710, 303] width 535 height 19
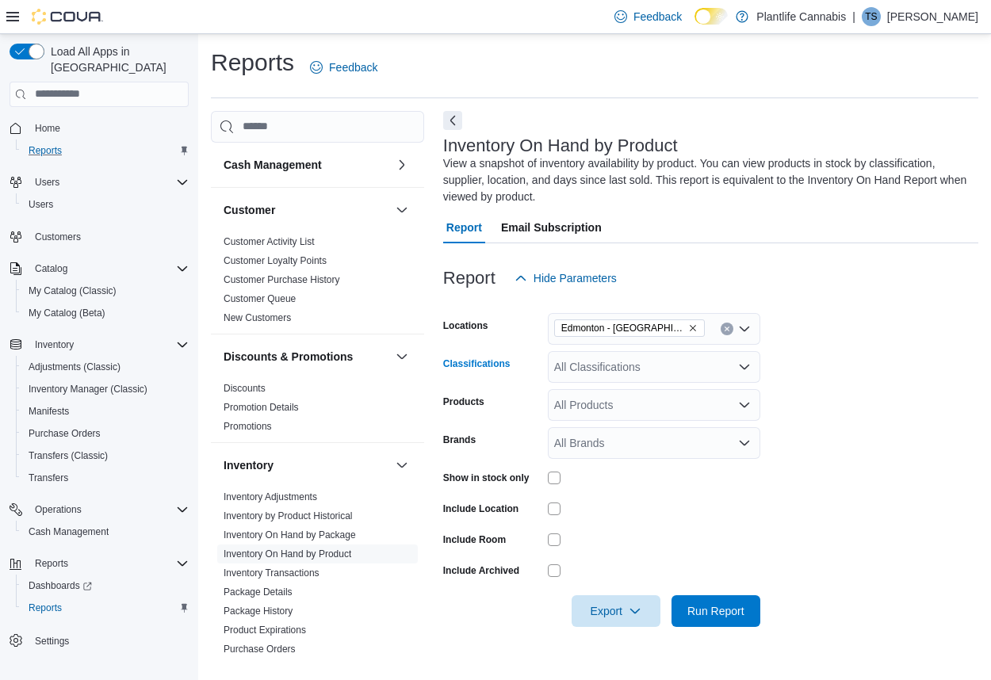
click at [620, 369] on div "All Classifications" at bounding box center [654, 367] width 212 height 32
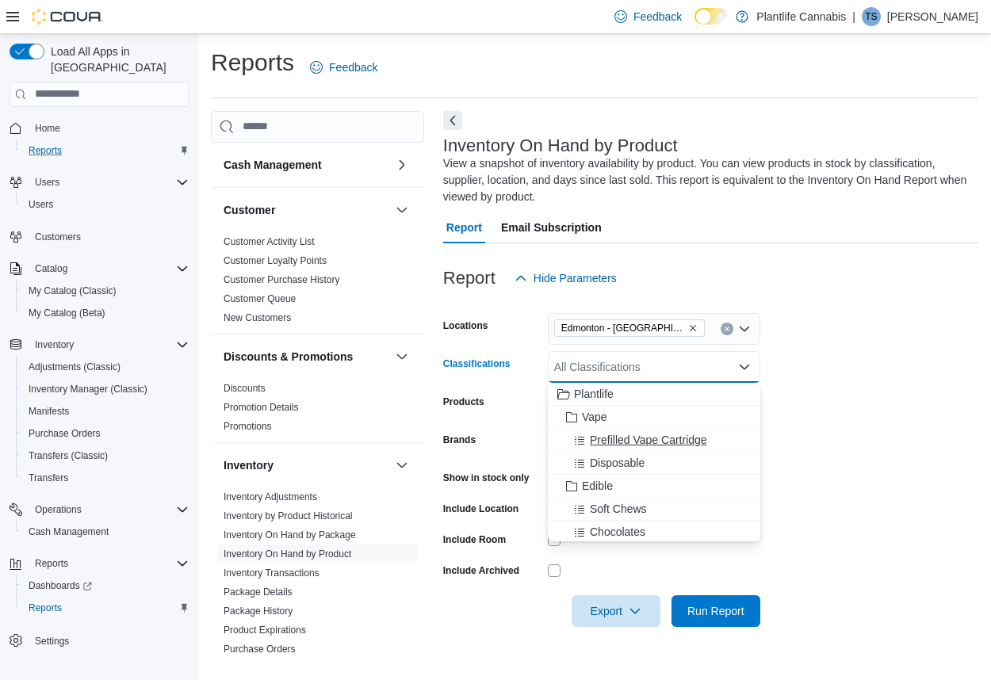
click at [648, 438] on span "Prefilled Vape Cartridge" at bounding box center [648, 440] width 117 height 16
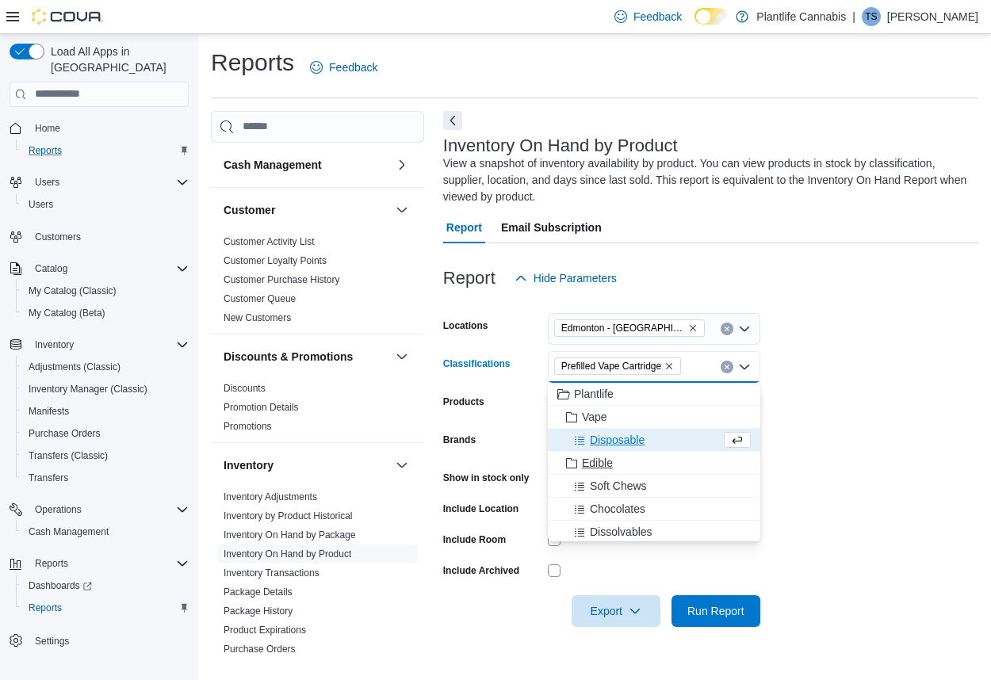
click at [598, 461] on span "Edible" at bounding box center [597, 463] width 31 height 16
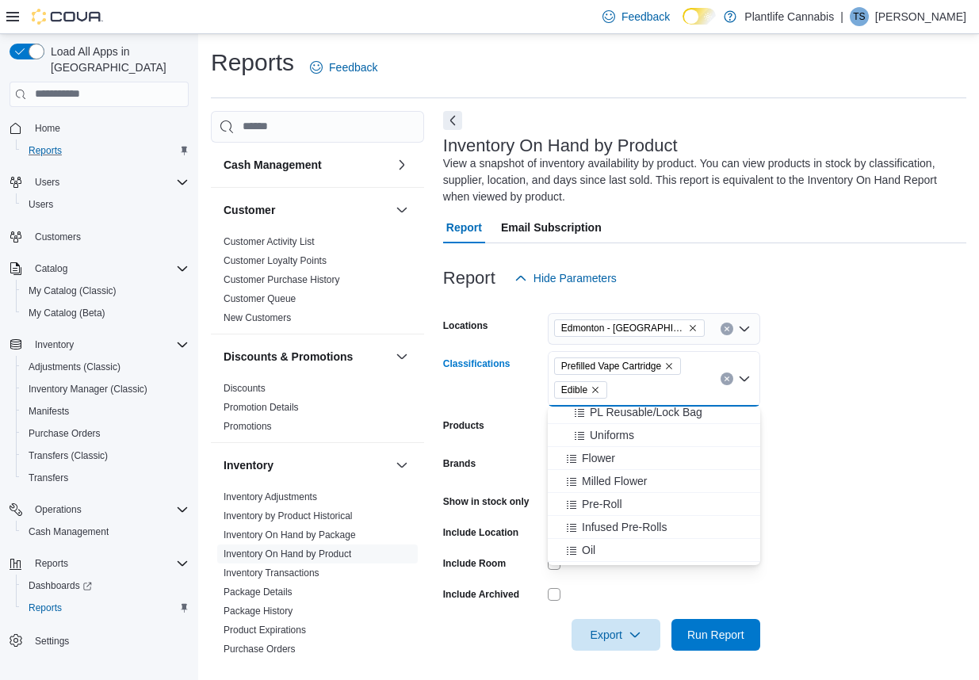
scroll to position [435, 0]
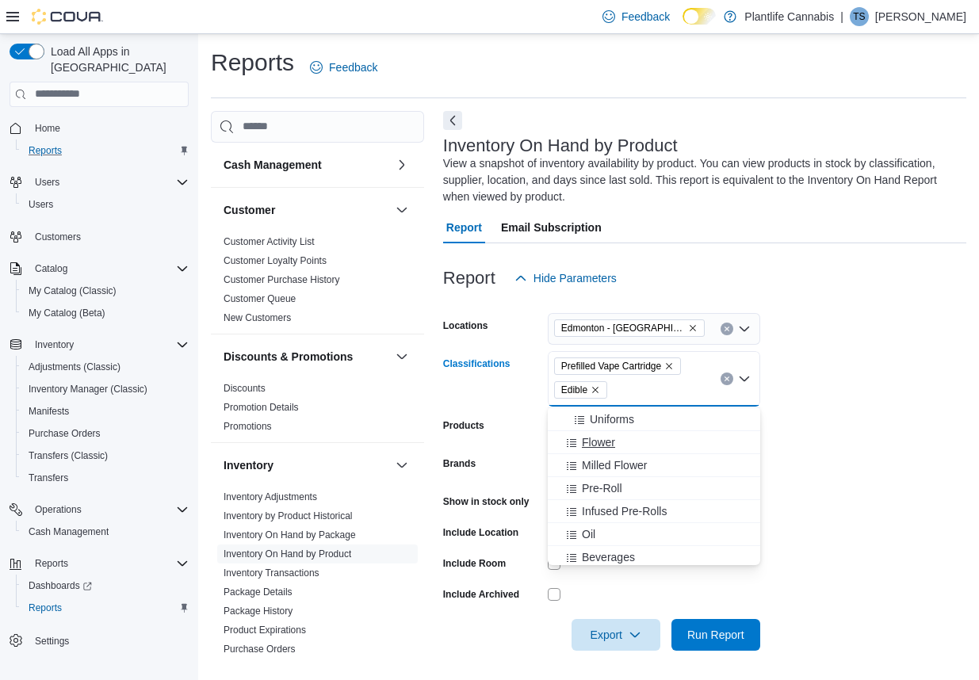
click at [584, 438] on span "Flower" at bounding box center [598, 442] width 33 height 16
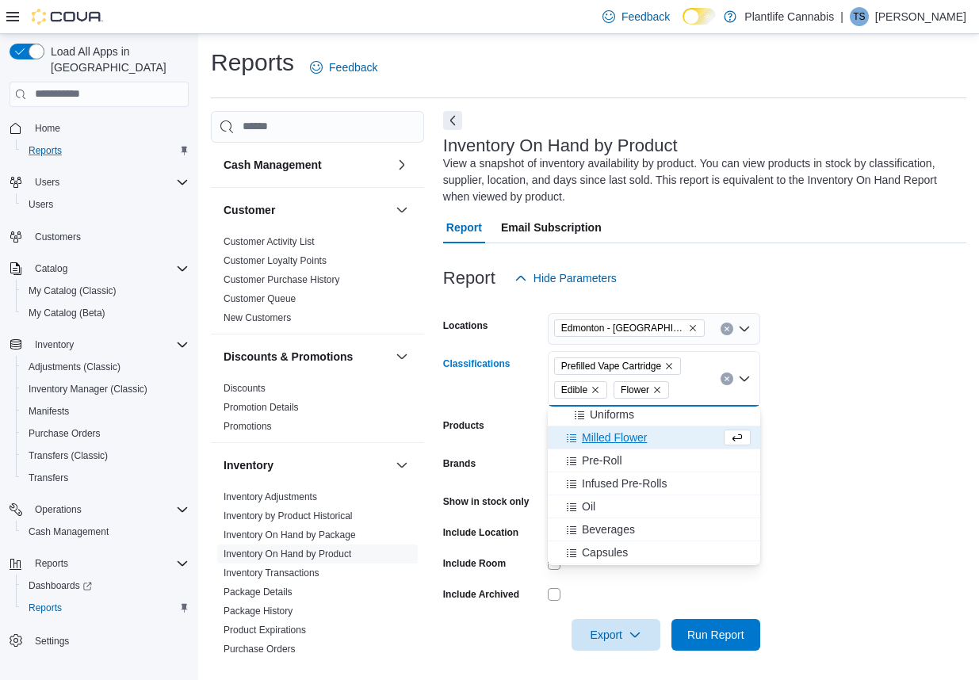
scroll to position [442, 0]
click at [604, 459] on span "Pre-Roll" at bounding box center [602, 459] width 40 height 16
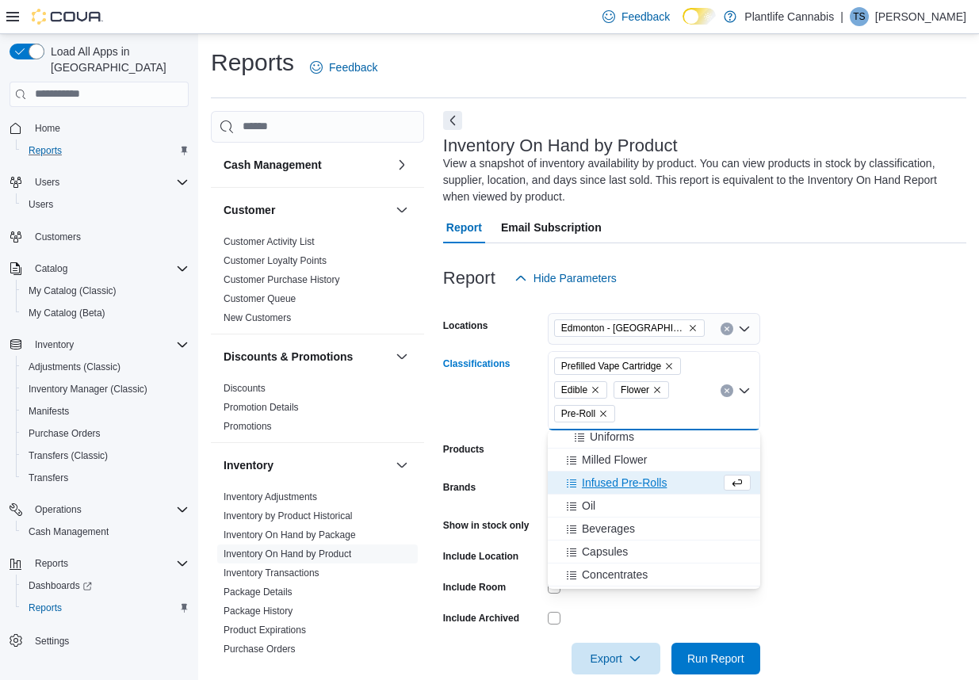
click at [631, 483] on span "Infused Pre-Rolls" at bounding box center [624, 483] width 85 height 16
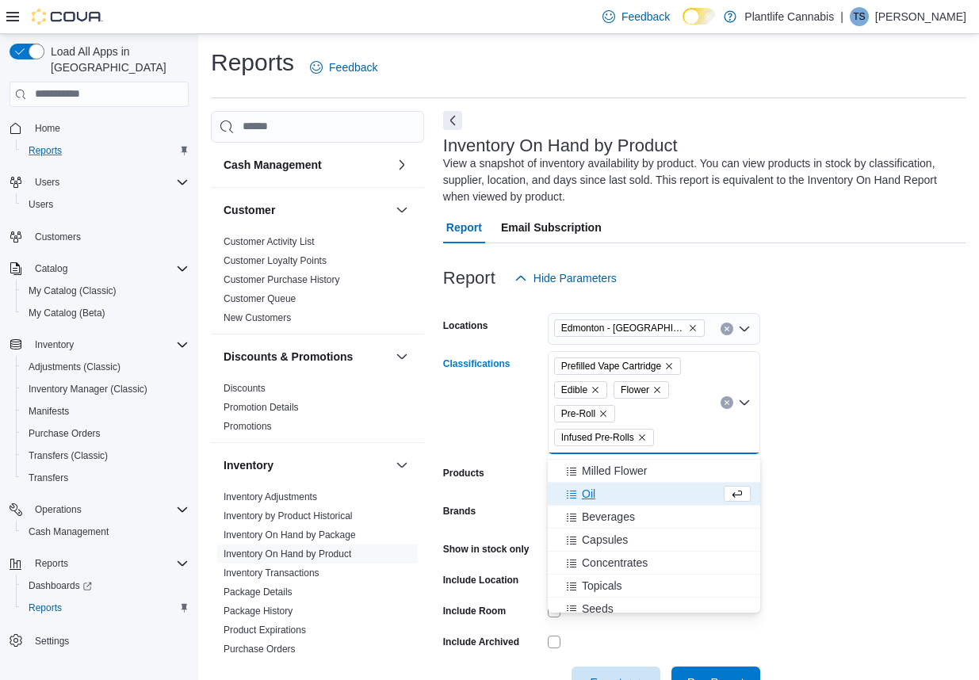
scroll to position [457, 0]
click at [595, 493] on div "Oil" at bounding box center [638, 492] width 163 height 16
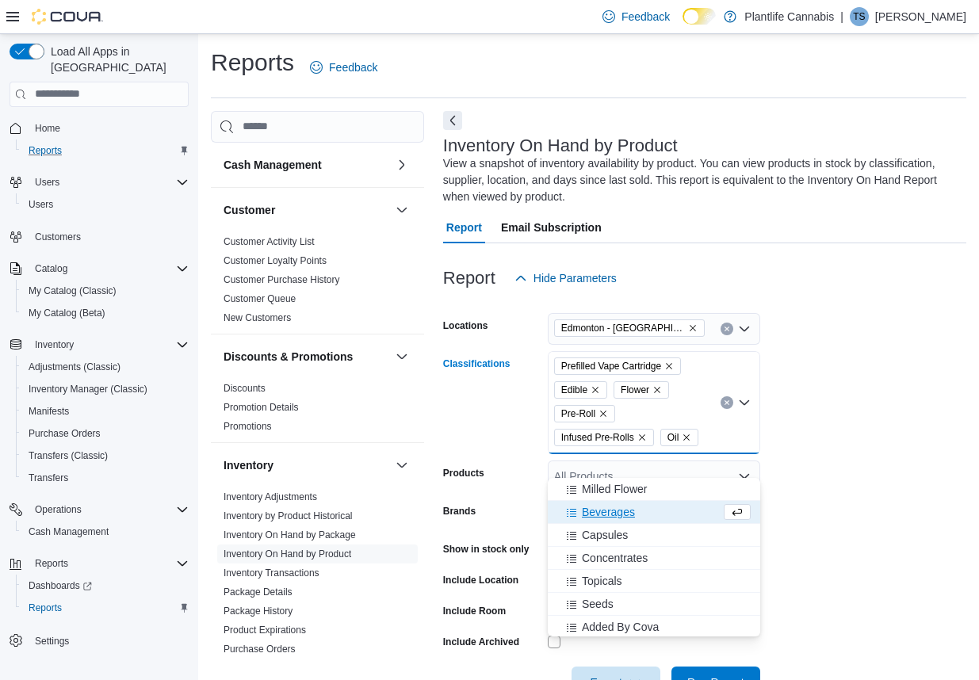
scroll to position [462, 0]
click at [613, 530] on span "Capsules" at bounding box center [605, 533] width 46 height 16
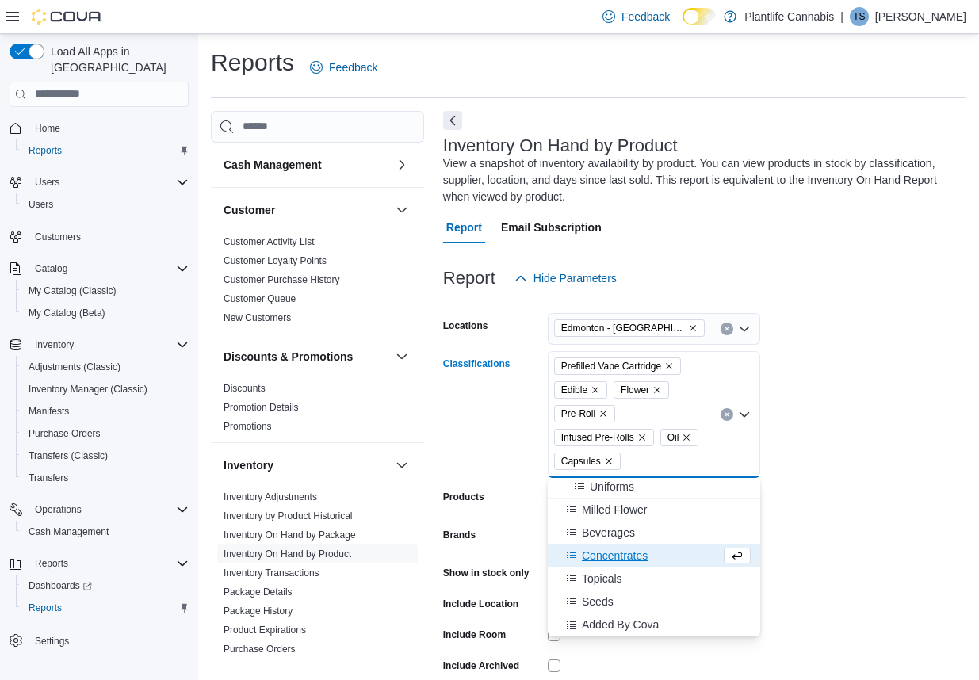
click at [635, 564] on button "Concentrates" at bounding box center [654, 556] width 212 height 23
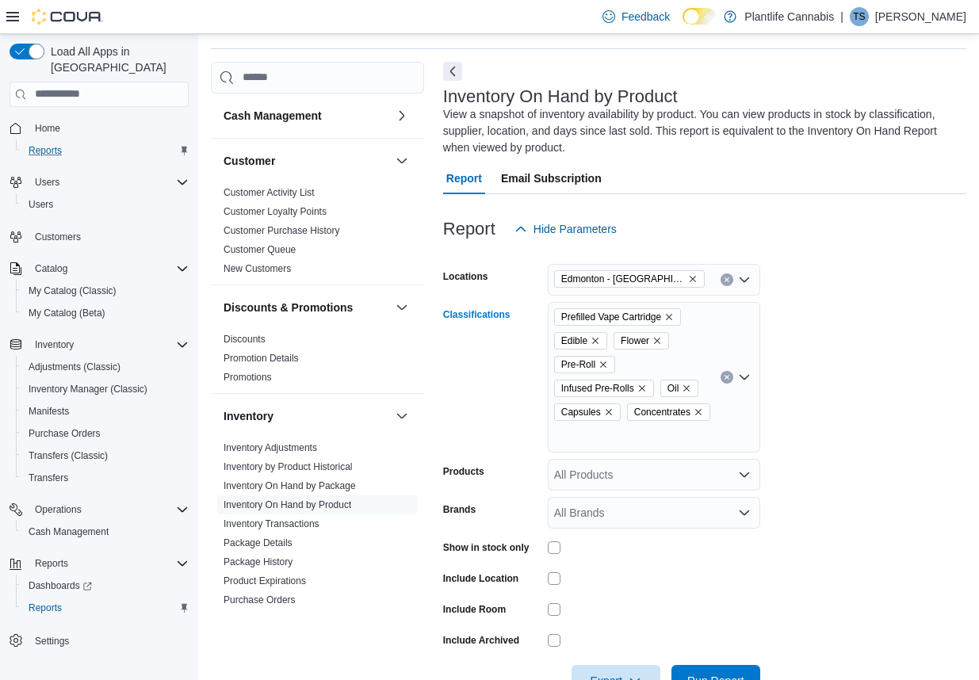
scroll to position [52, 0]
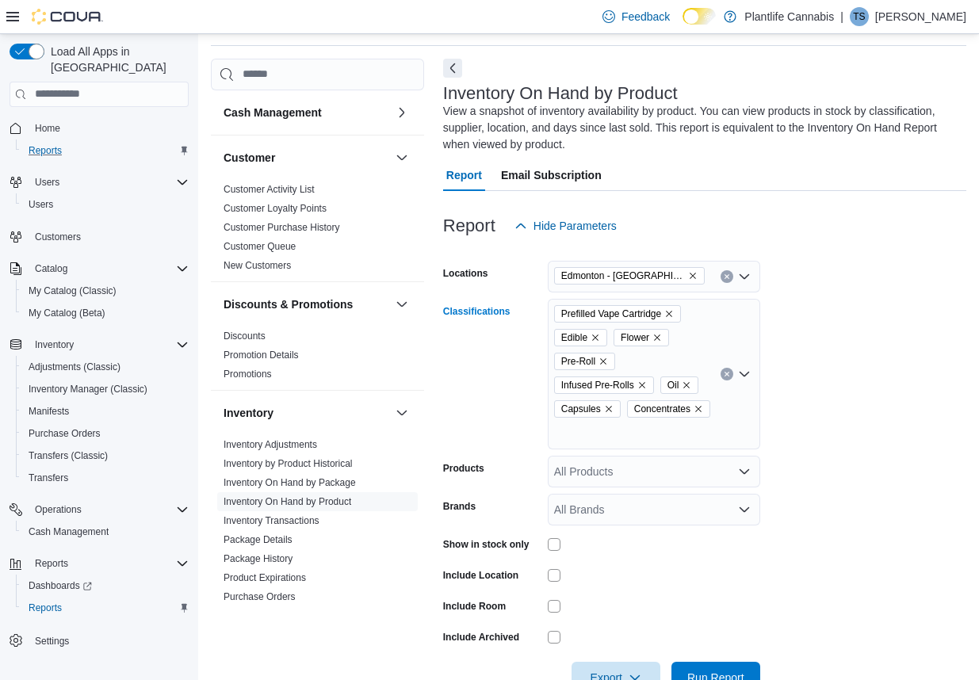
click at [744, 374] on icon "Open list of options" at bounding box center [745, 374] width 10 height 5
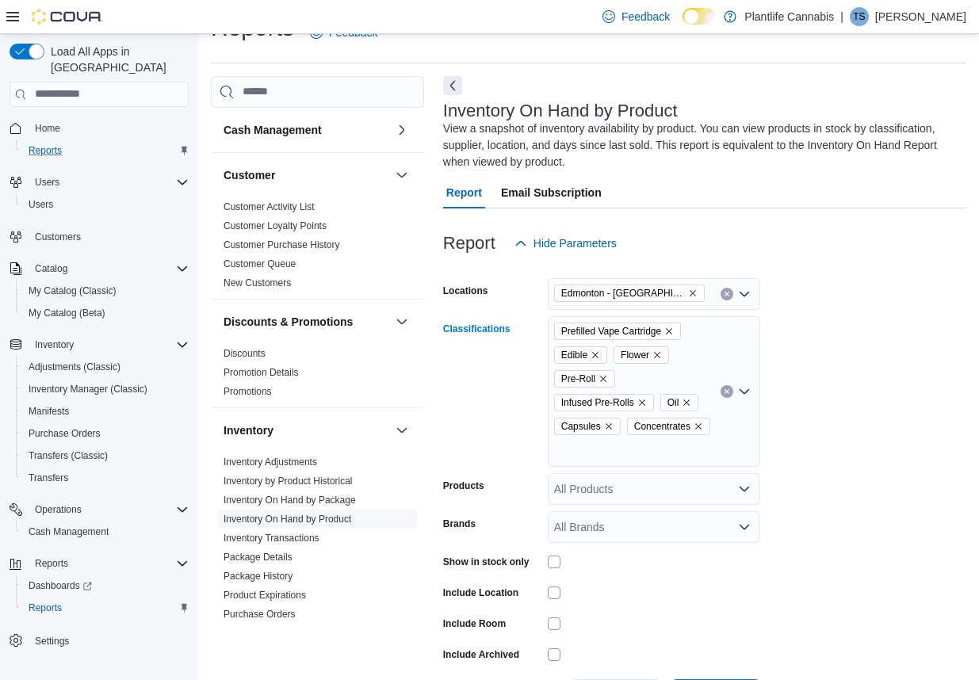
scroll to position [0, 0]
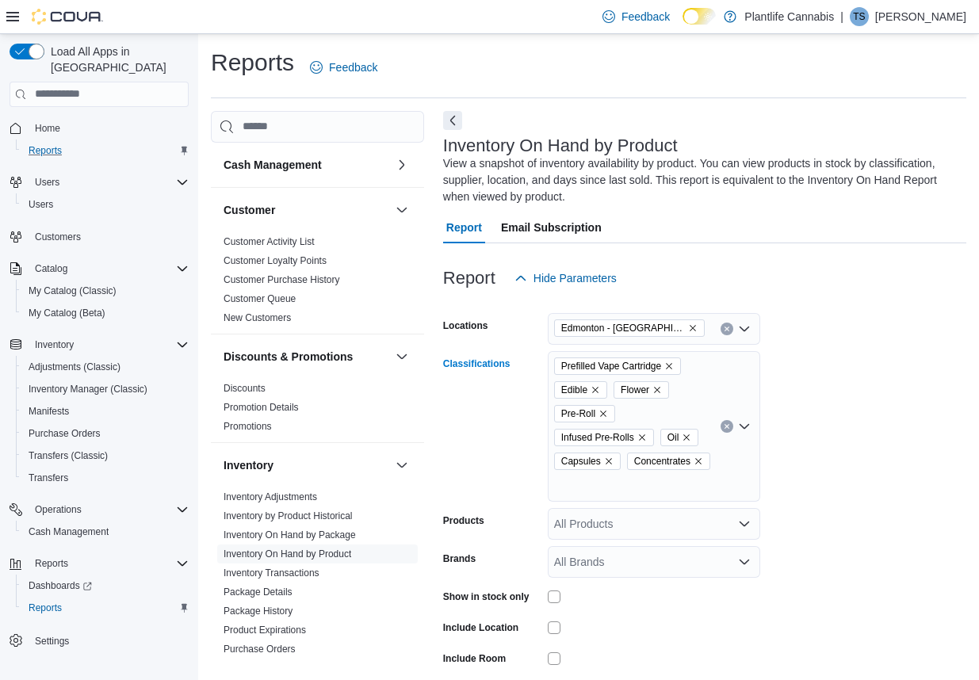
click at [694, 525] on div "All Products" at bounding box center [654, 524] width 212 height 32
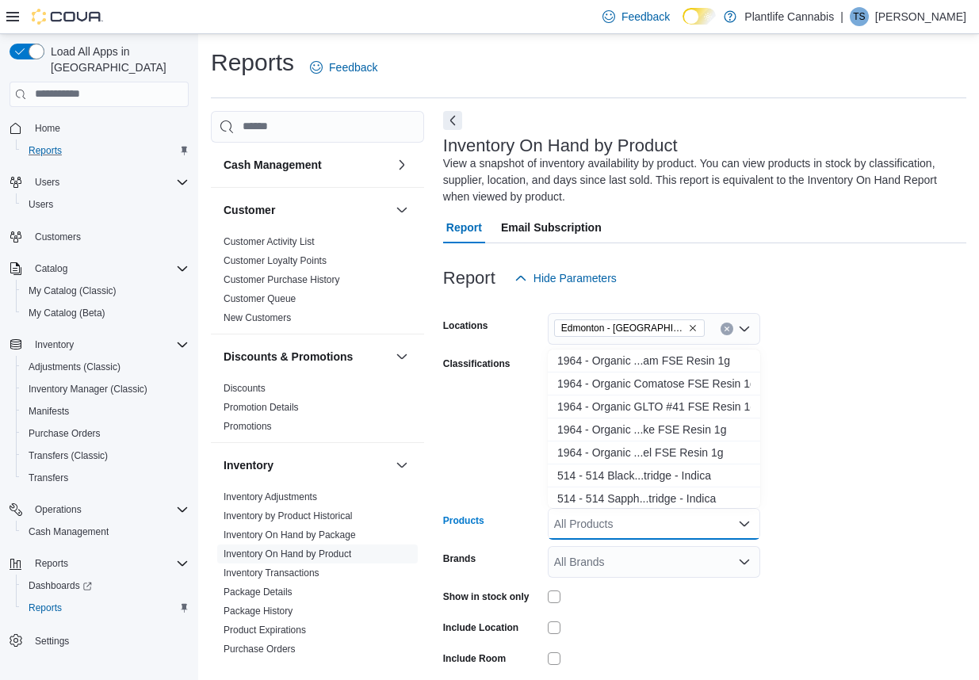
click at [881, 514] on form "Locations [GEOGRAPHIC_DATA] - Harvest Pointe Classifications Prefilled Vape Car…" at bounding box center [704, 520] width 523 height 452
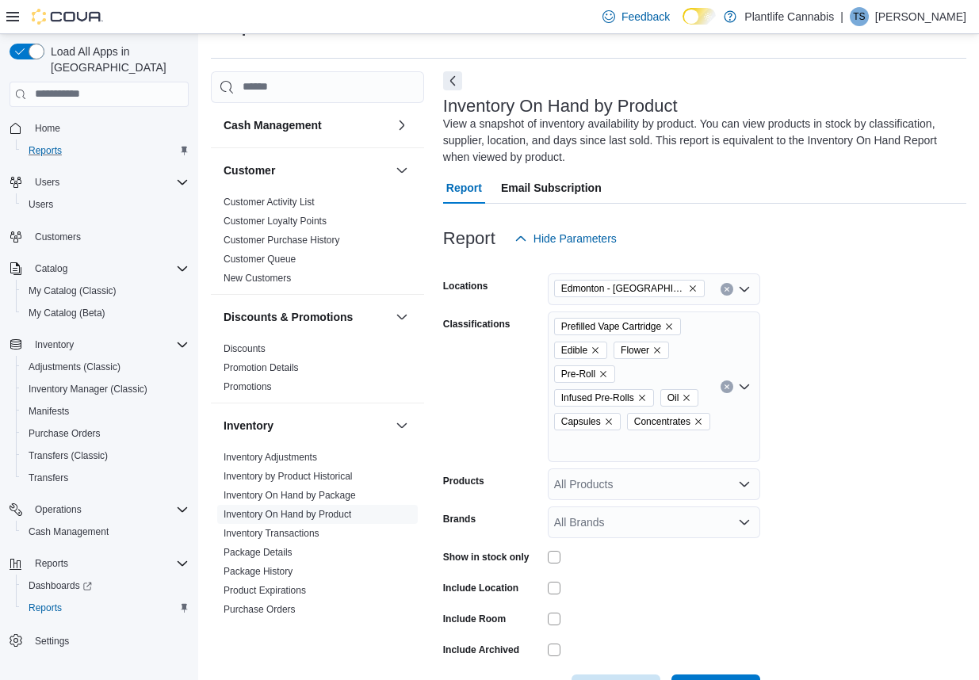
scroll to position [98, 0]
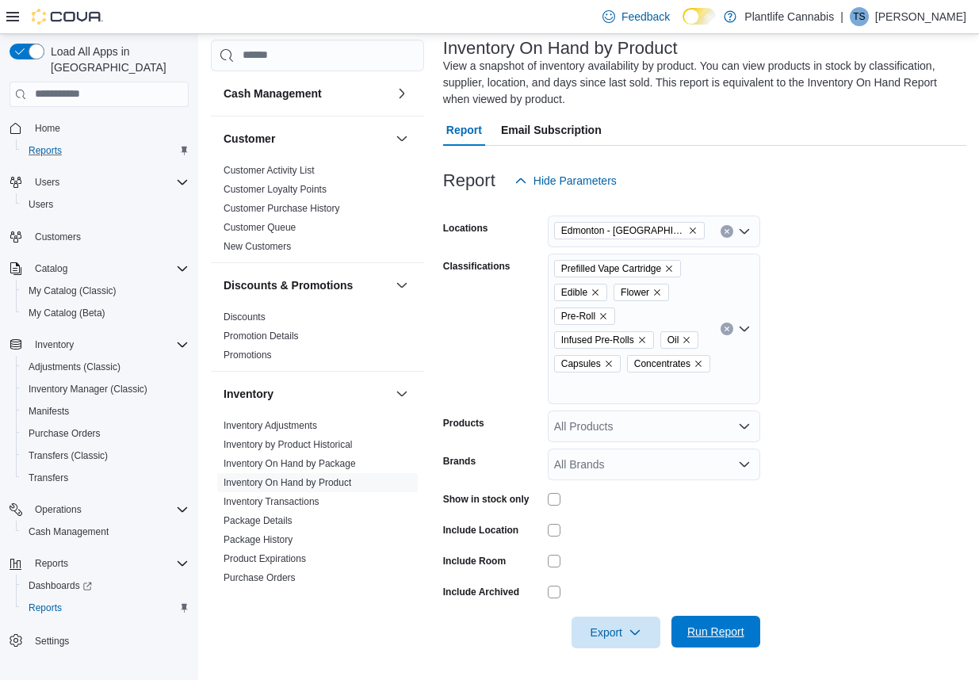
click at [725, 631] on span "Run Report" at bounding box center [715, 632] width 57 height 16
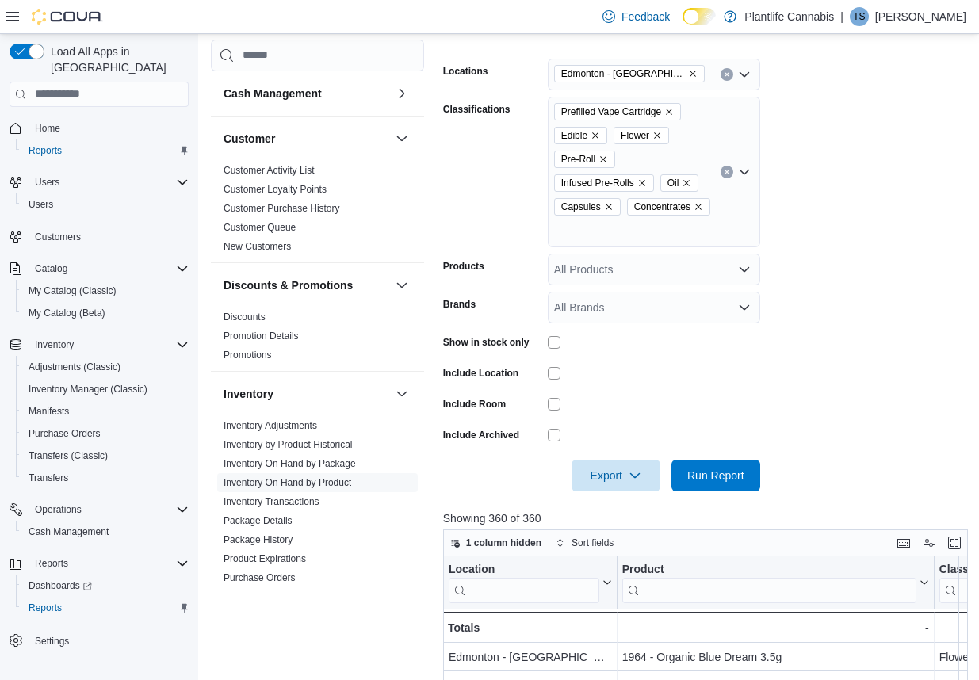
scroll to position [610, 0]
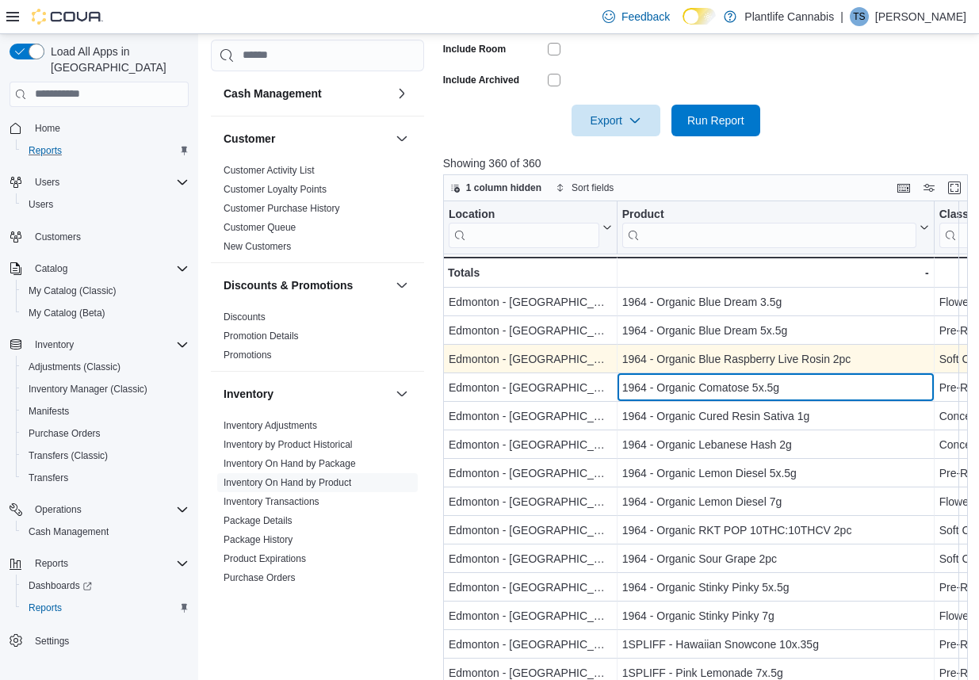
drag, startPoint x: 802, startPoint y: 364, endPoint x: 649, endPoint y: 367, distance: 152.3
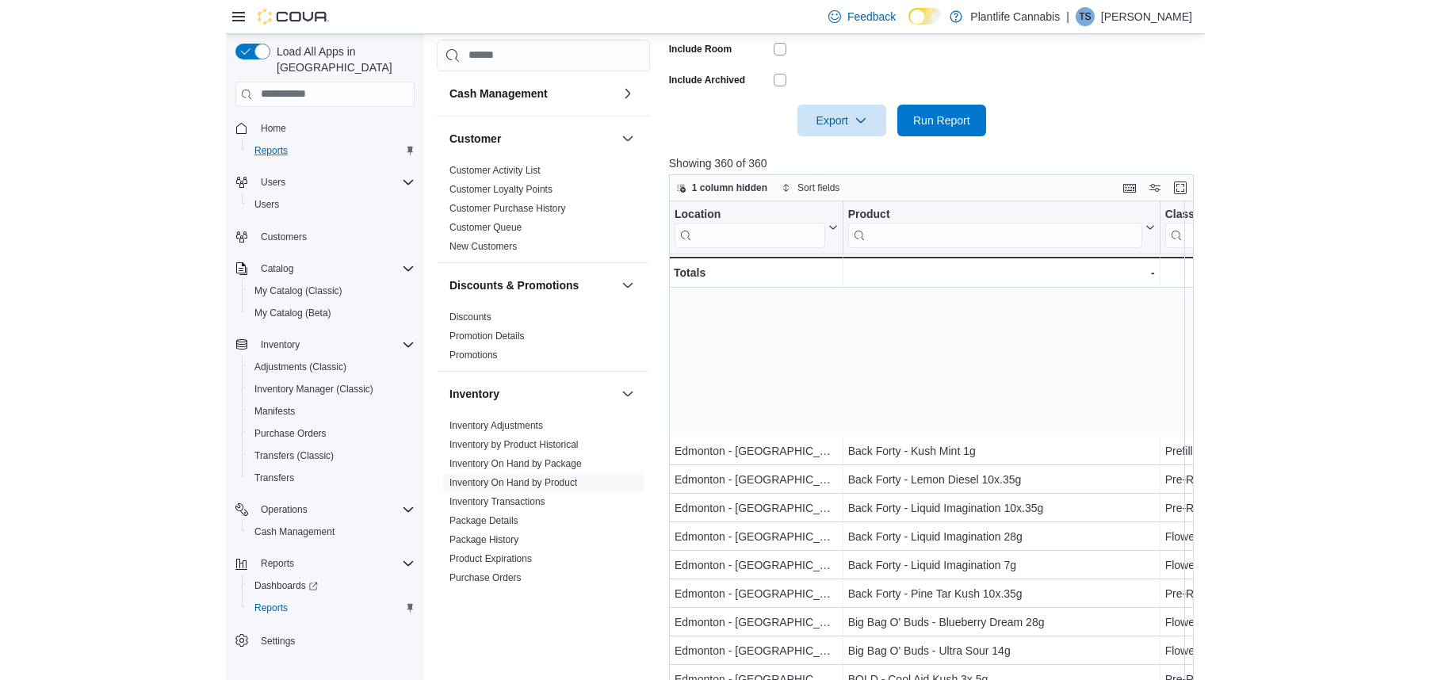
scroll to position [1034, 0]
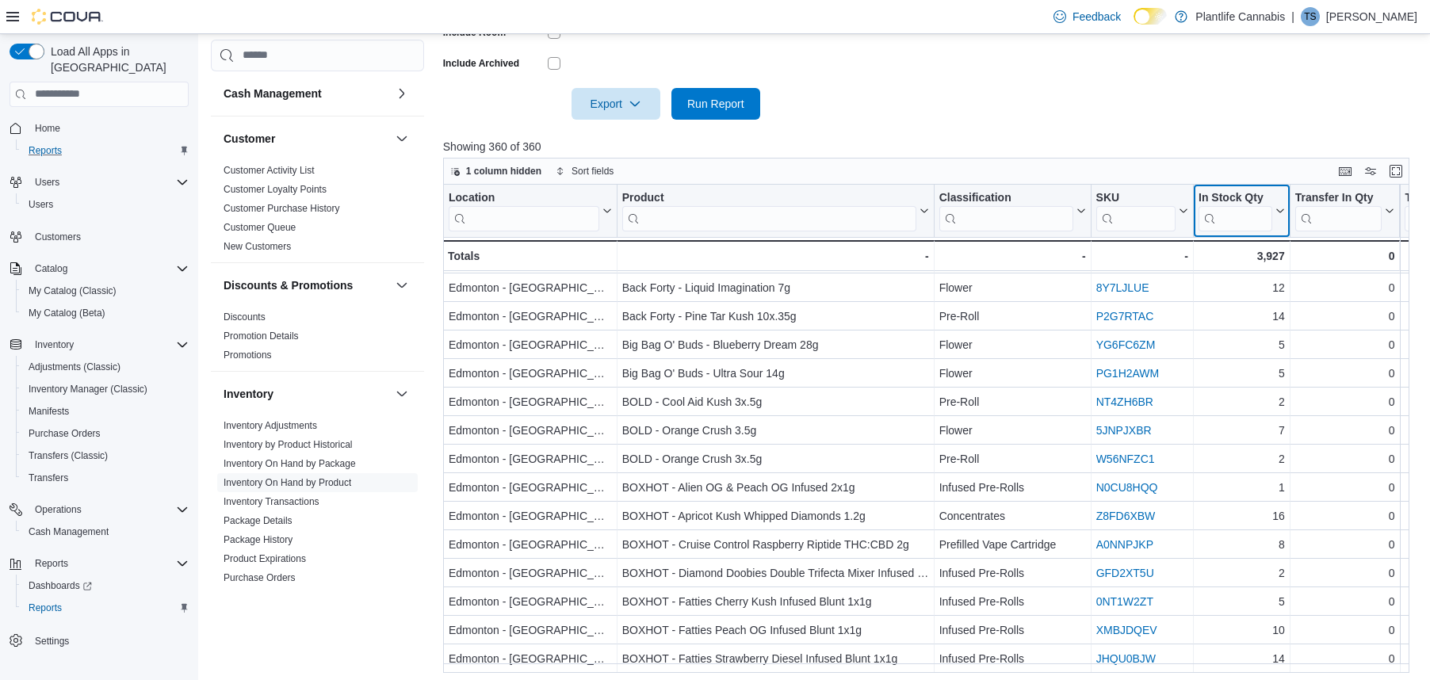
click at [930, 220] on input "search" at bounding box center [1236, 217] width 74 height 25
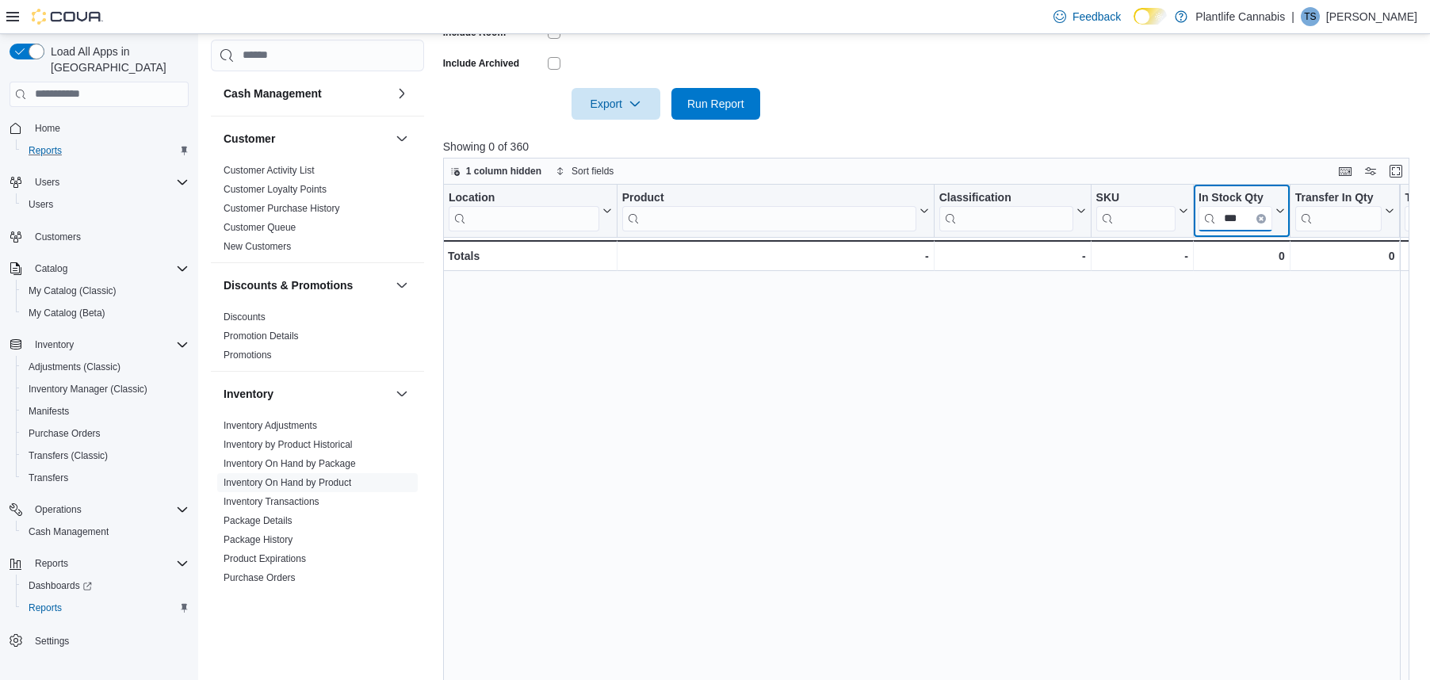
scroll to position [0, 0]
type input "***"
click at [728, 108] on span "Run Report" at bounding box center [715, 103] width 57 height 16
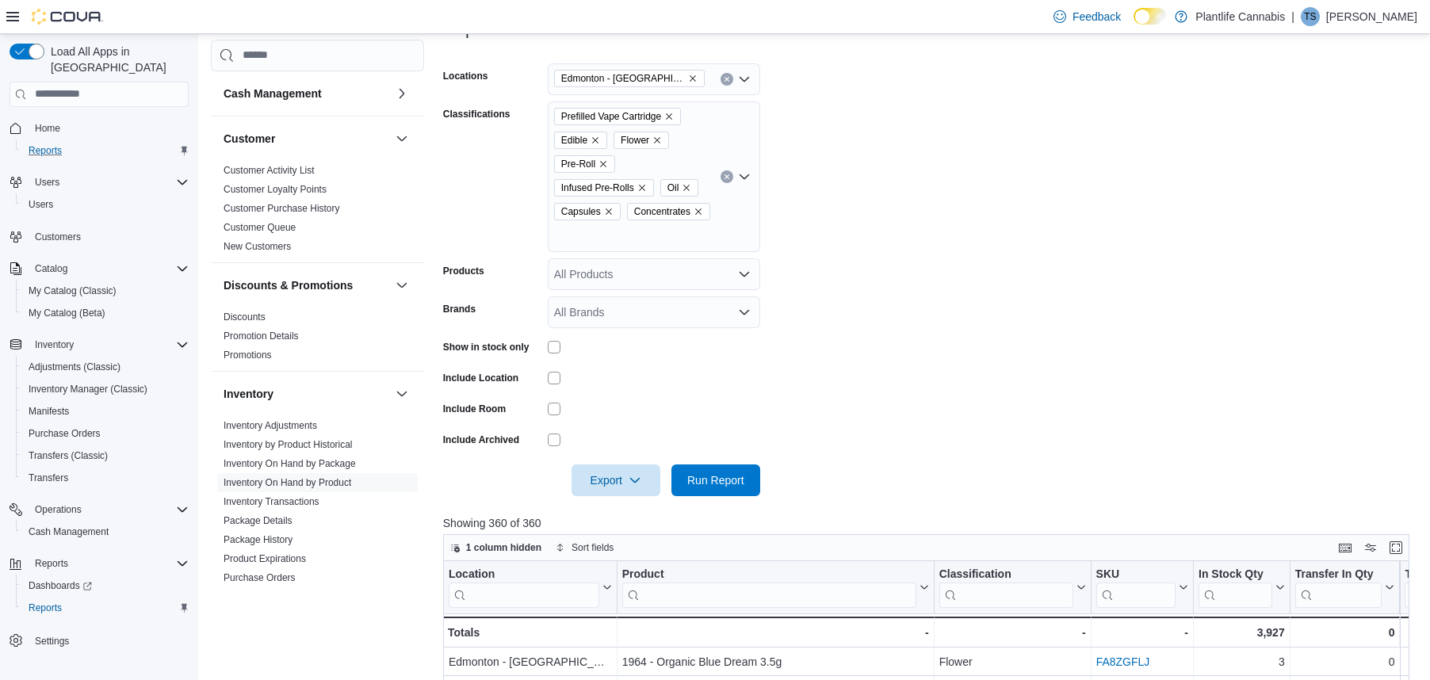
scroll to position [162, 0]
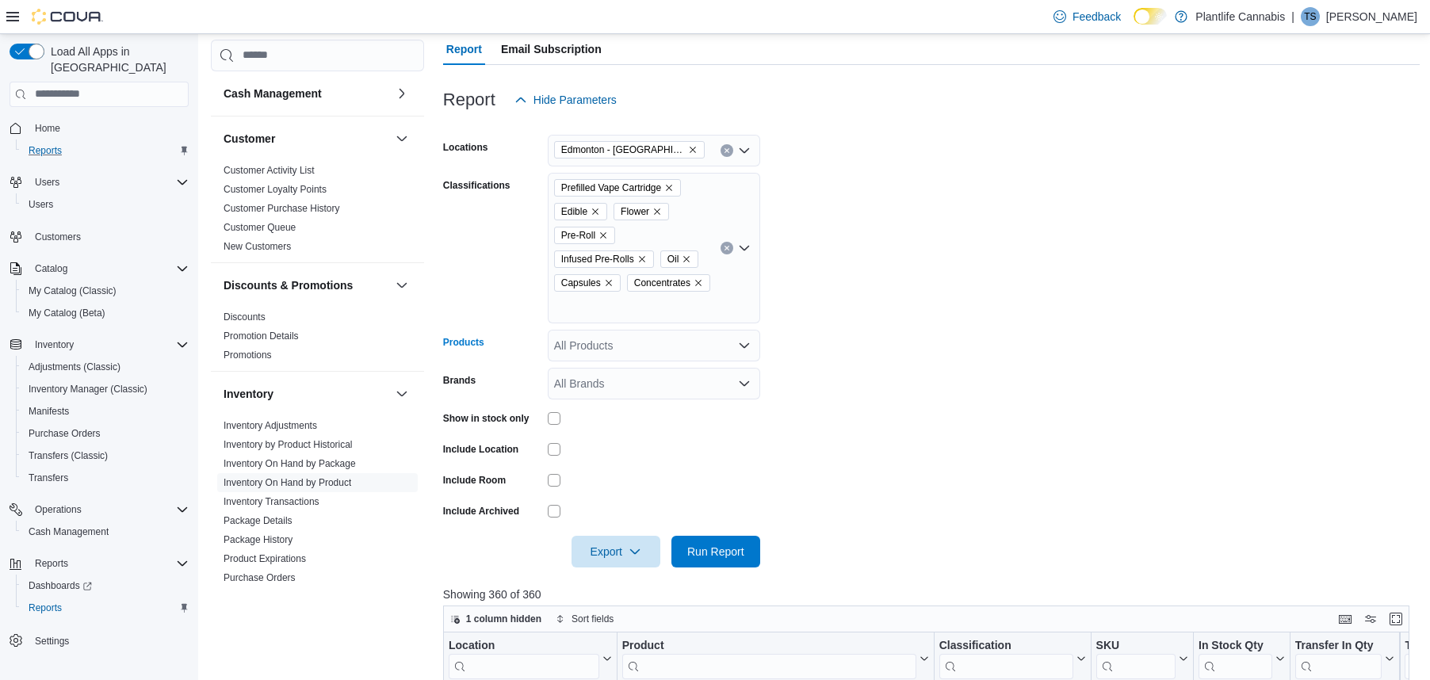
click at [694, 344] on div "All Products" at bounding box center [654, 346] width 212 height 32
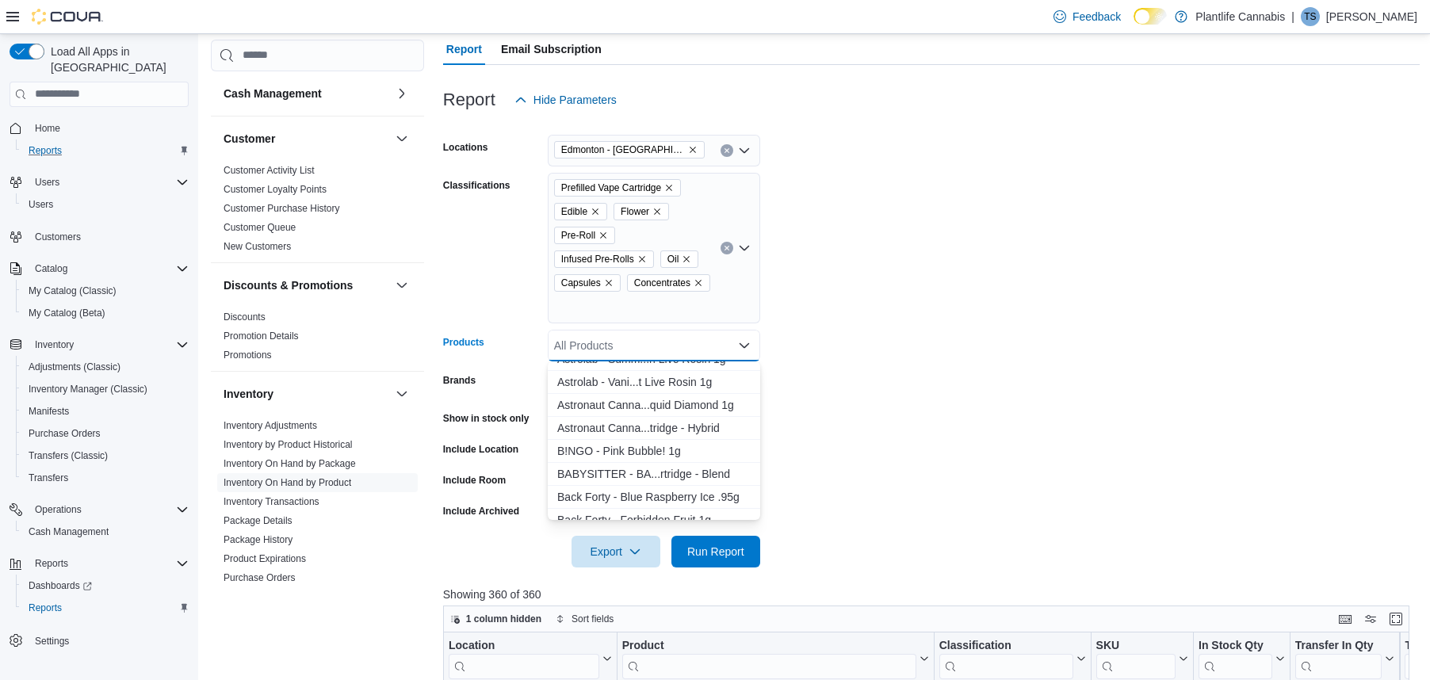
scroll to position [520, 0]
click at [930, 359] on form "Locations [GEOGRAPHIC_DATA] - Harvest Pointe Classifications Prefilled Vape Car…" at bounding box center [931, 342] width 977 height 452
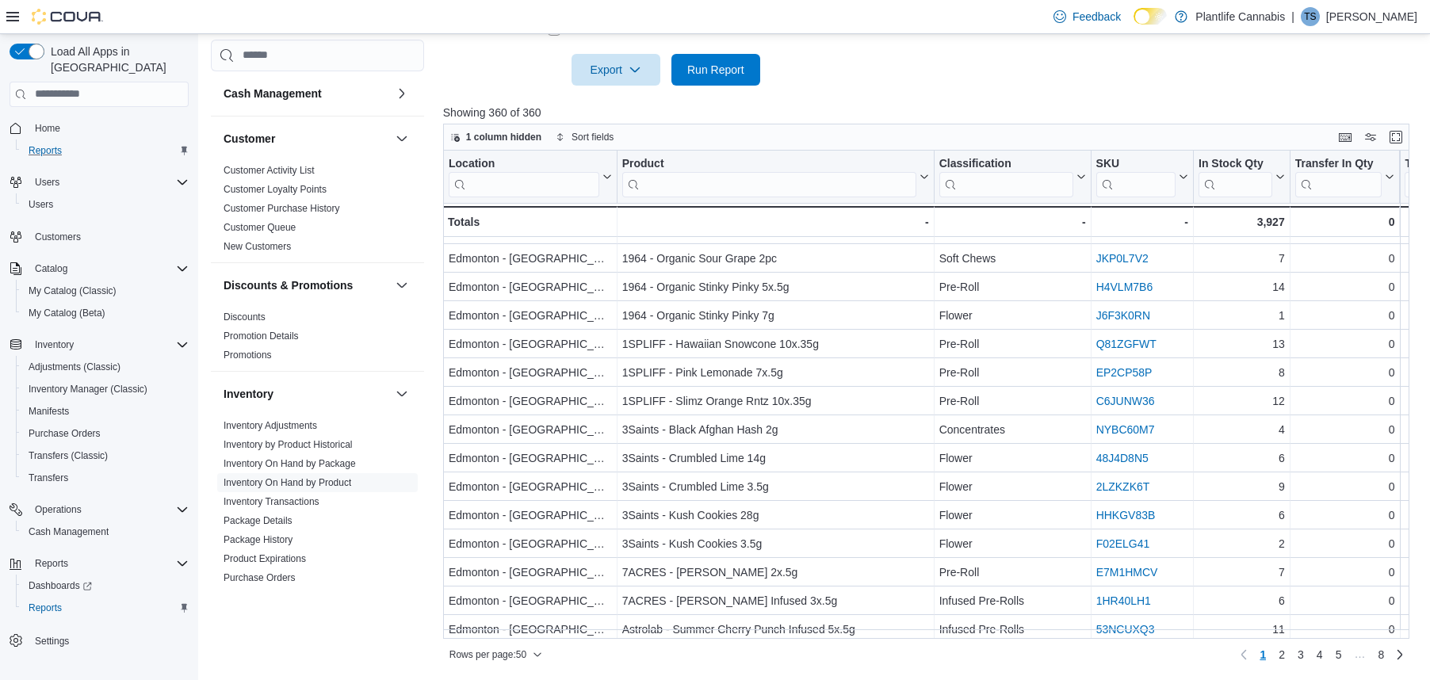
scroll to position [0, 0]
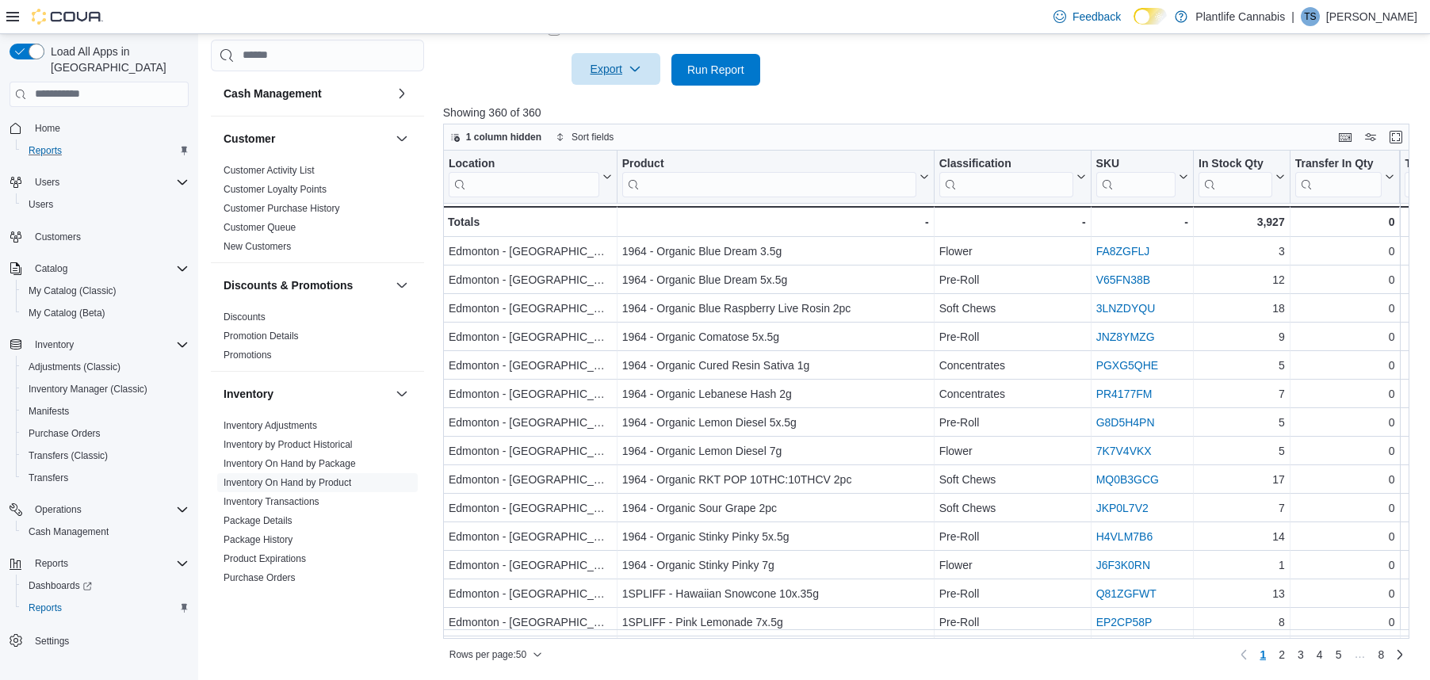
click at [621, 71] on span "Export" at bounding box center [616, 69] width 70 height 32
click at [626, 104] on span "Export to Excel" at bounding box center [616, 101] width 71 height 13
